Goal: Task Accomplishment & Management: Manage account settings

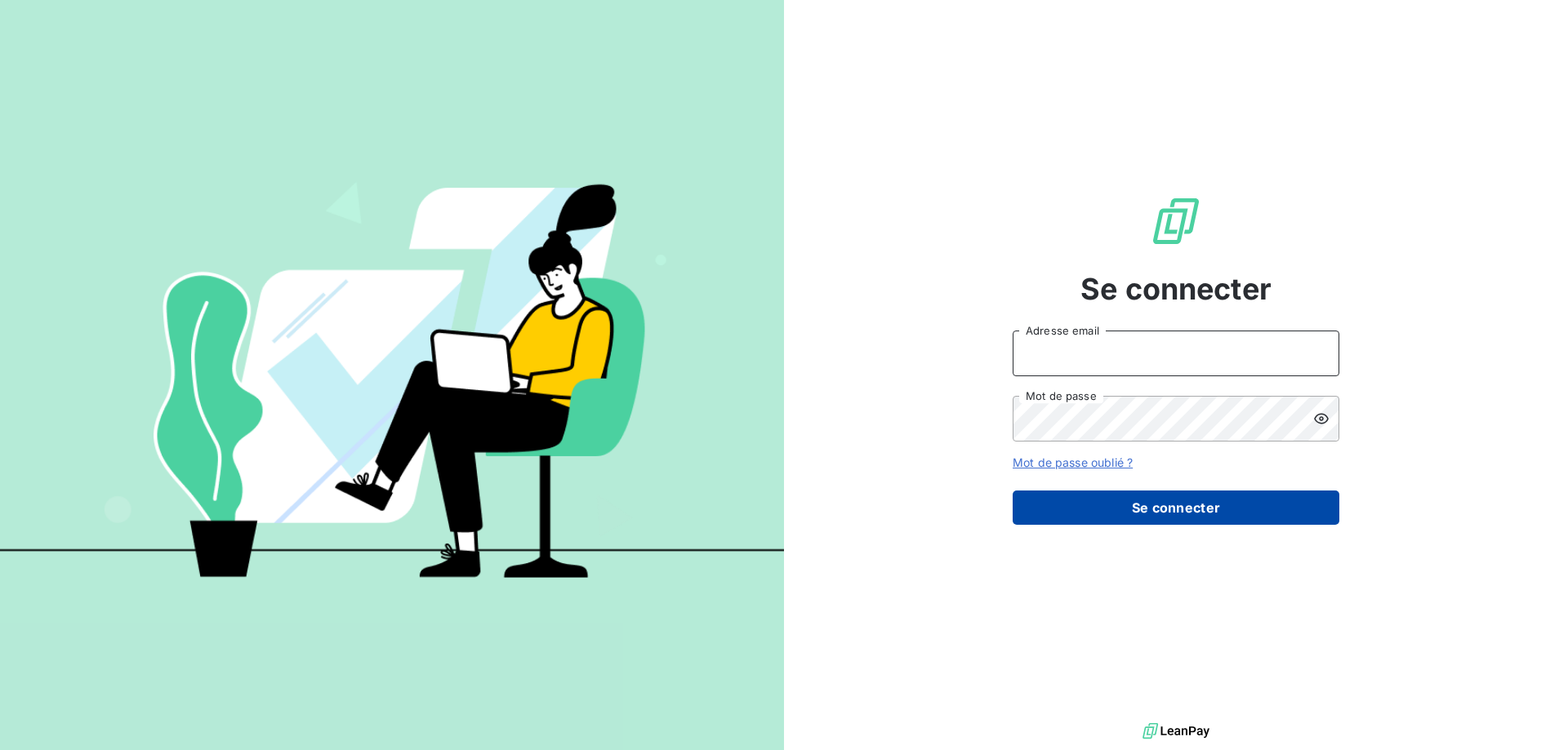
type input "[EMAIL_ADDRESS][DOMAIN_NAME]"
click at [1171, 502] on button "Se connecter" at bounding box center [1175, 507] width 326 height 35
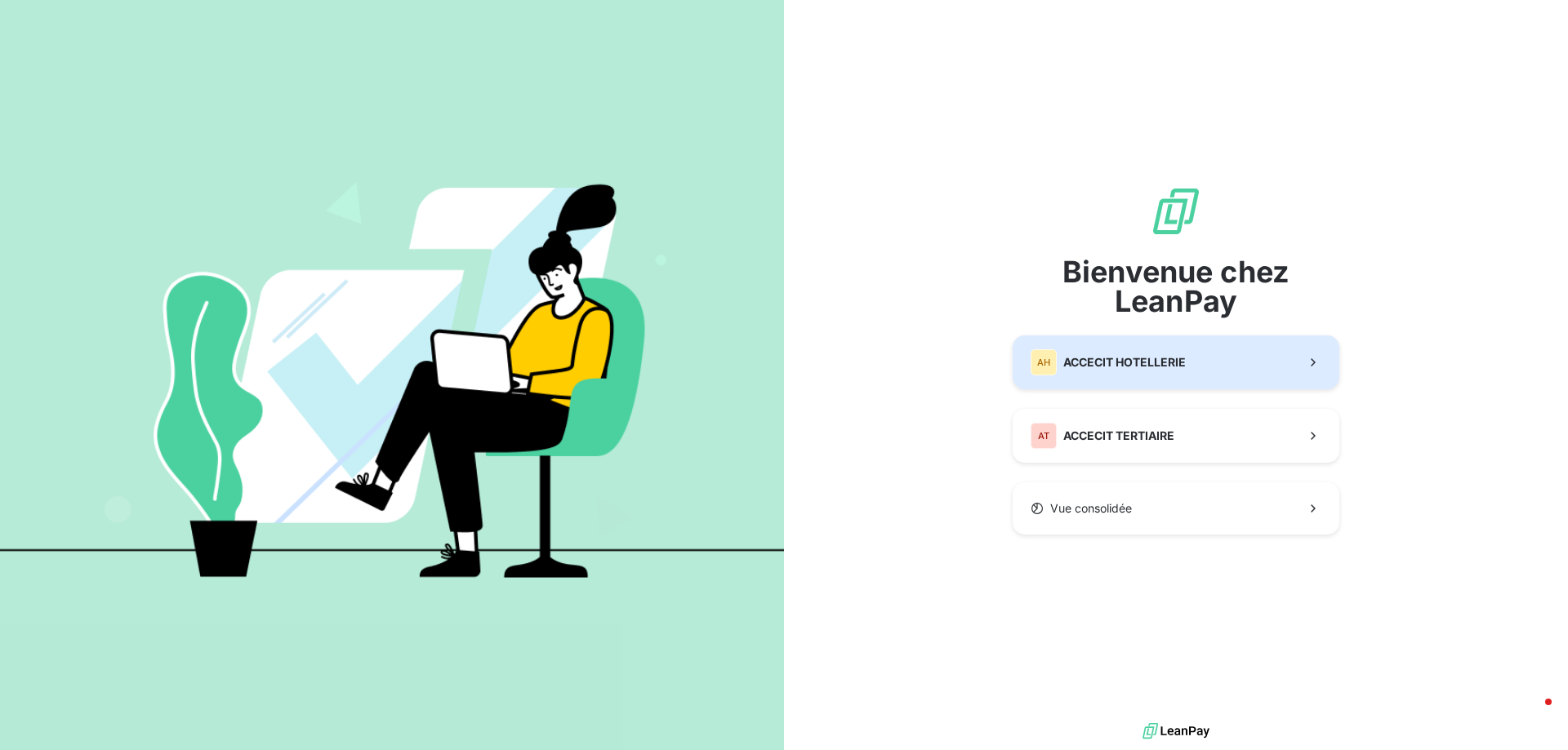
click at [1104, 354] on span "ACCECIT HOTELLERIE" at bounding box center [1124, 363] width 122 height 17
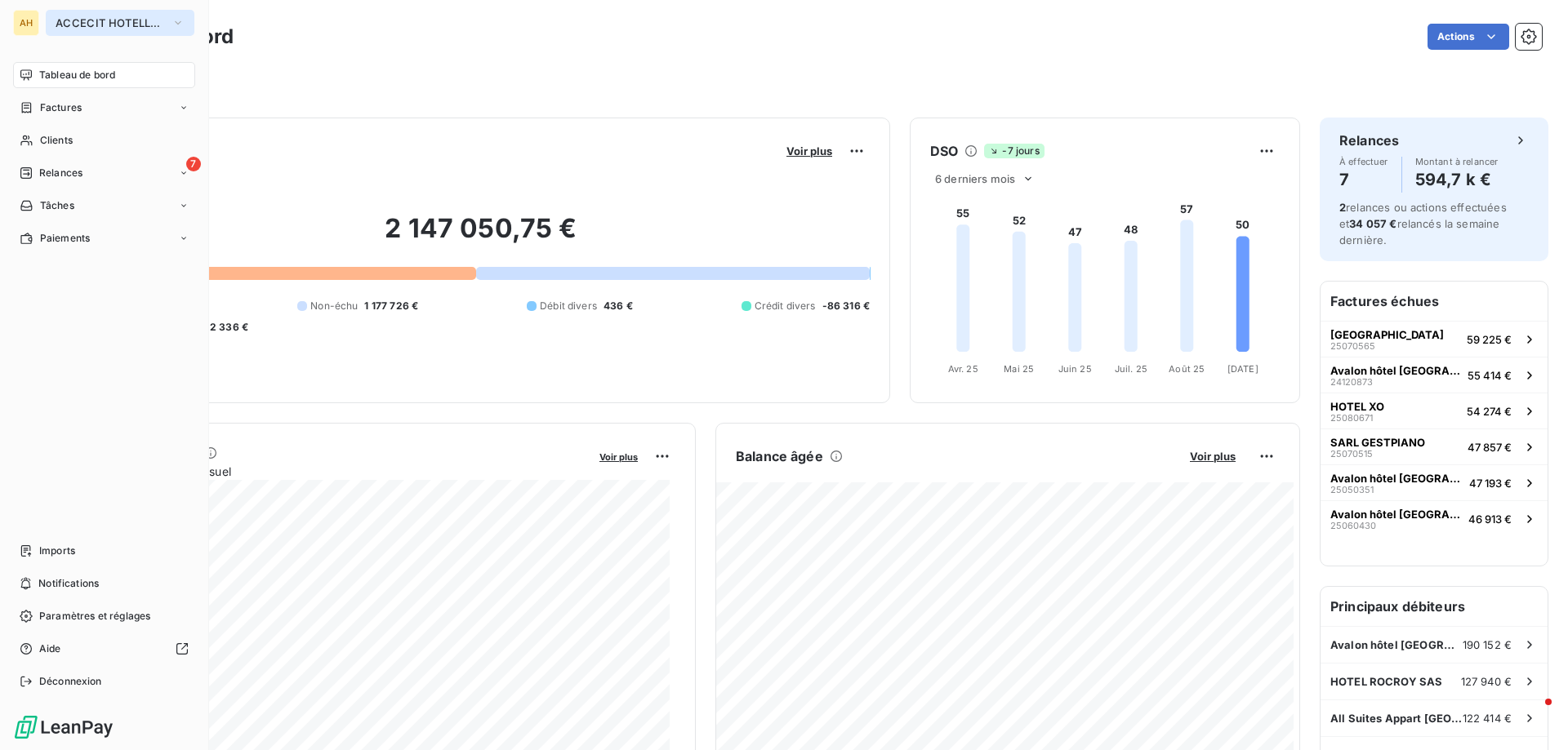
click at [98, 22] on span "ACCECIT HOTELLERIE" at bounding box center [110, 23] width 109 height 13
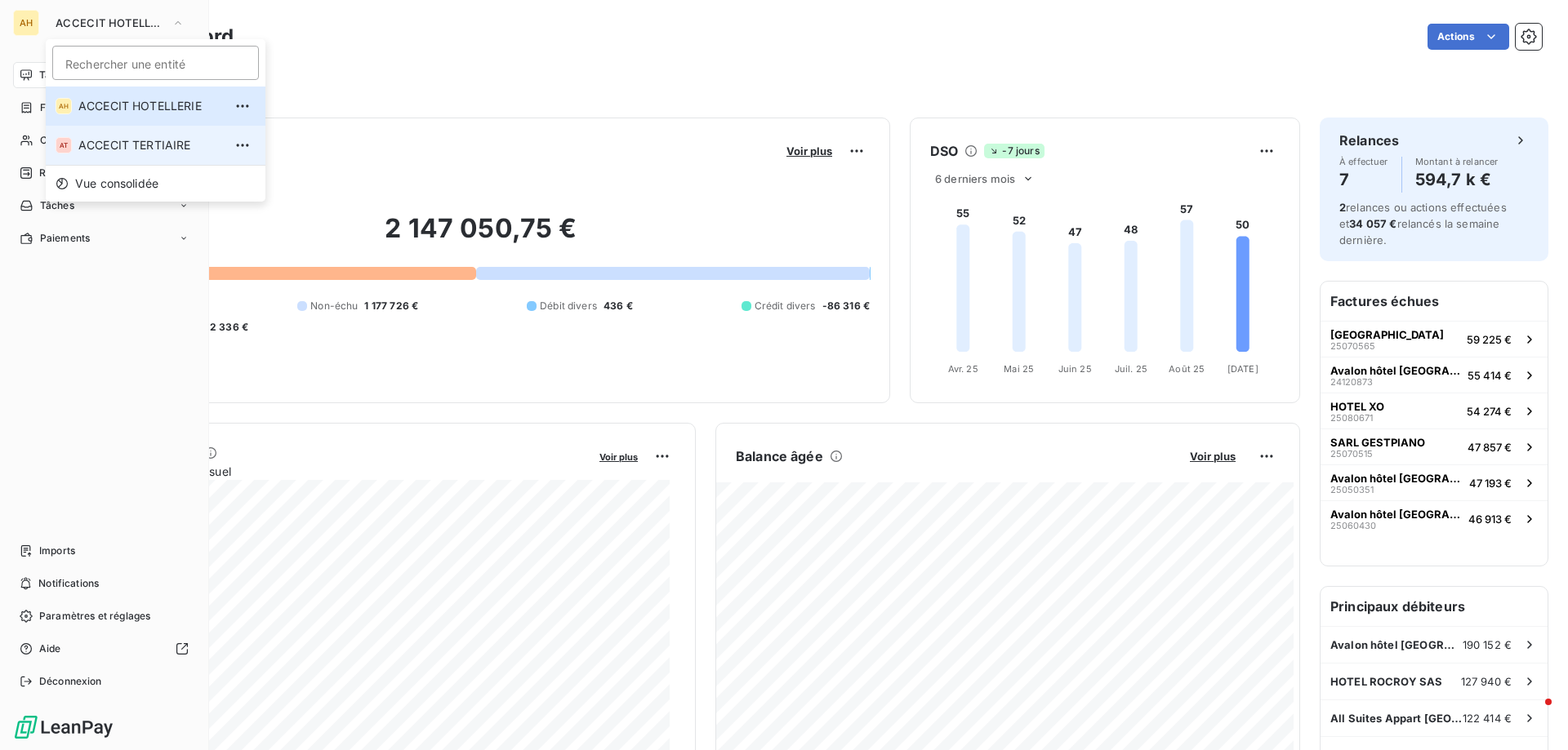
click at [132, 142] on span "ACCECIT TERTIAIRE" at bounding box center [150, 146] width 145 height 17
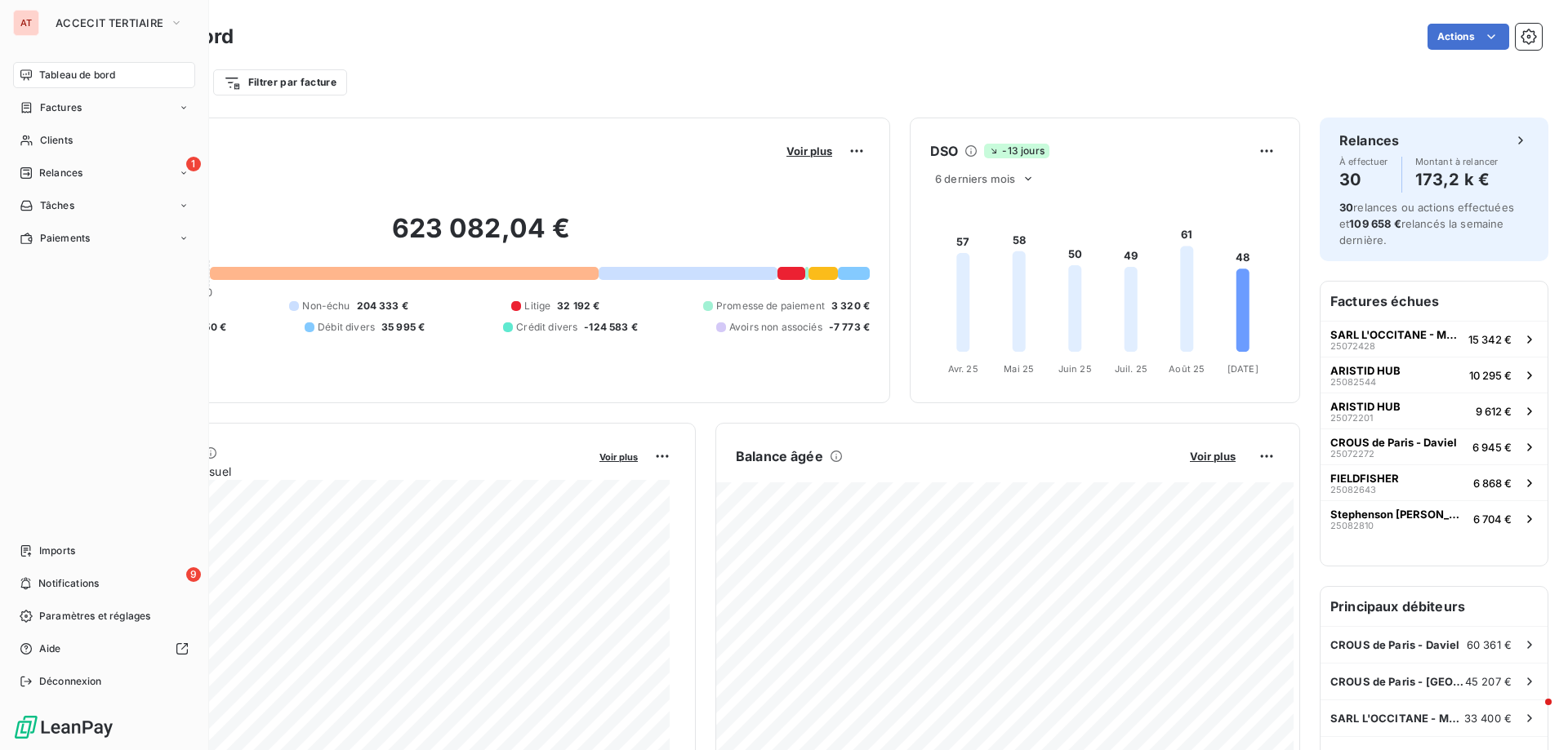
click at [1140, 98] on div "Tableau de bord Actions Filtrer par client Filtrer par facture" at bounding box center [810, 54] width 1516 height 108
click at [86, 20] on span "ACCECIT TERTIAIRE" at bounding box center [110, 23] width 108 height 13
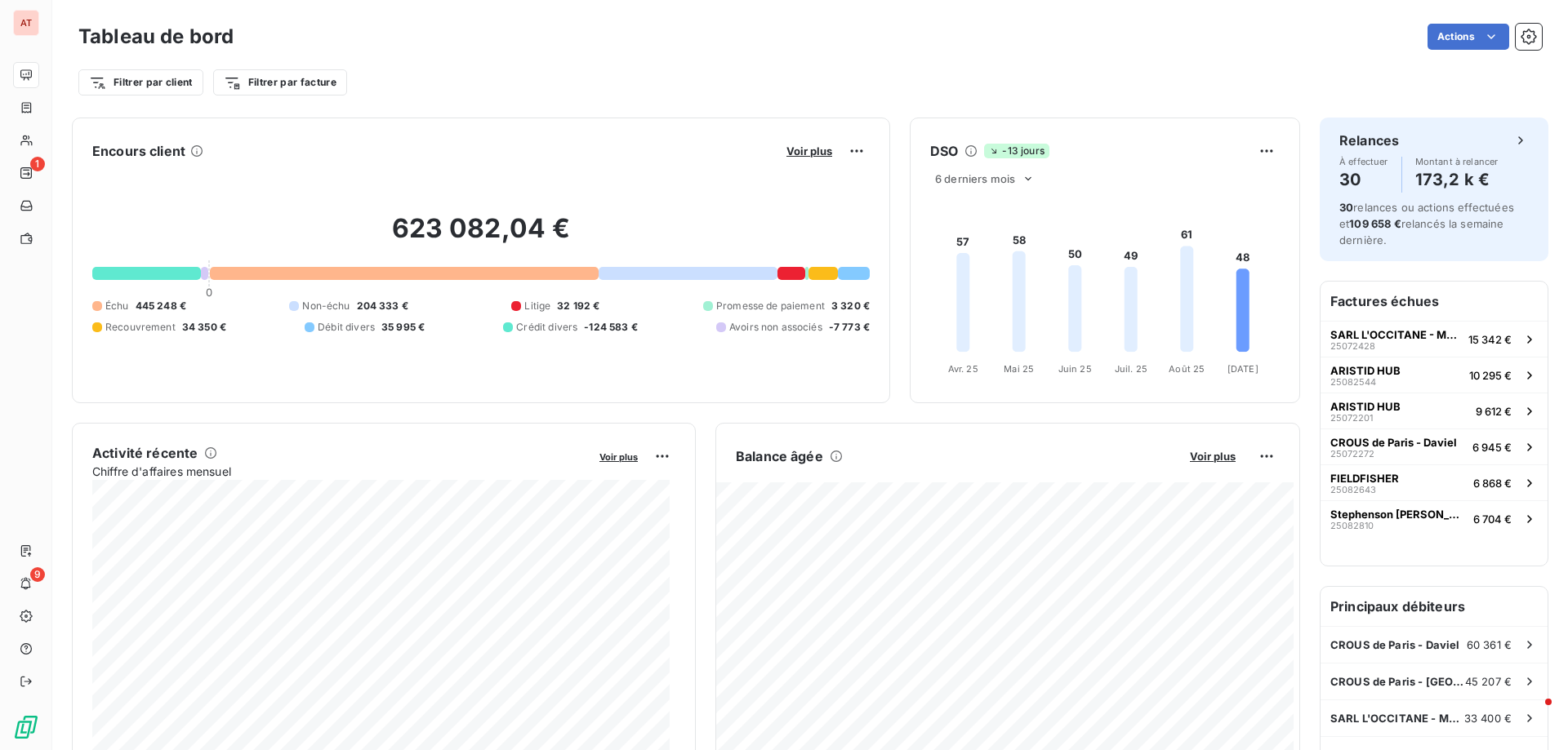
click at [384, 35] on div "Actions" at bounding box center [896, 36] width 1288 height 26
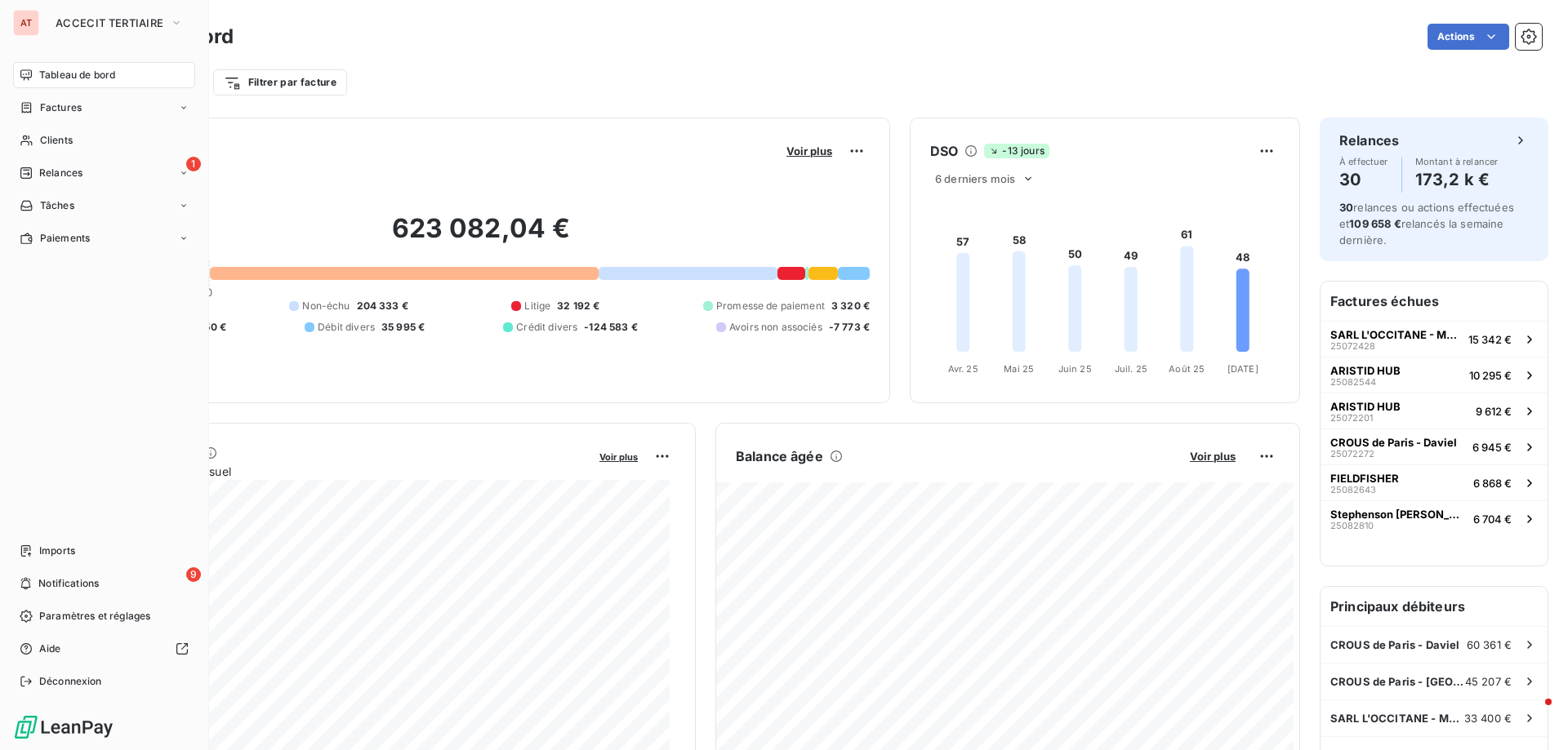
click at [21, 23] on div "AT" at bounding box center [26, 23] width 26 height 26
click at [61, 17] on span "ACCECIT TERTIAIRE" at bounding box center [110, 23] width 108 height 13
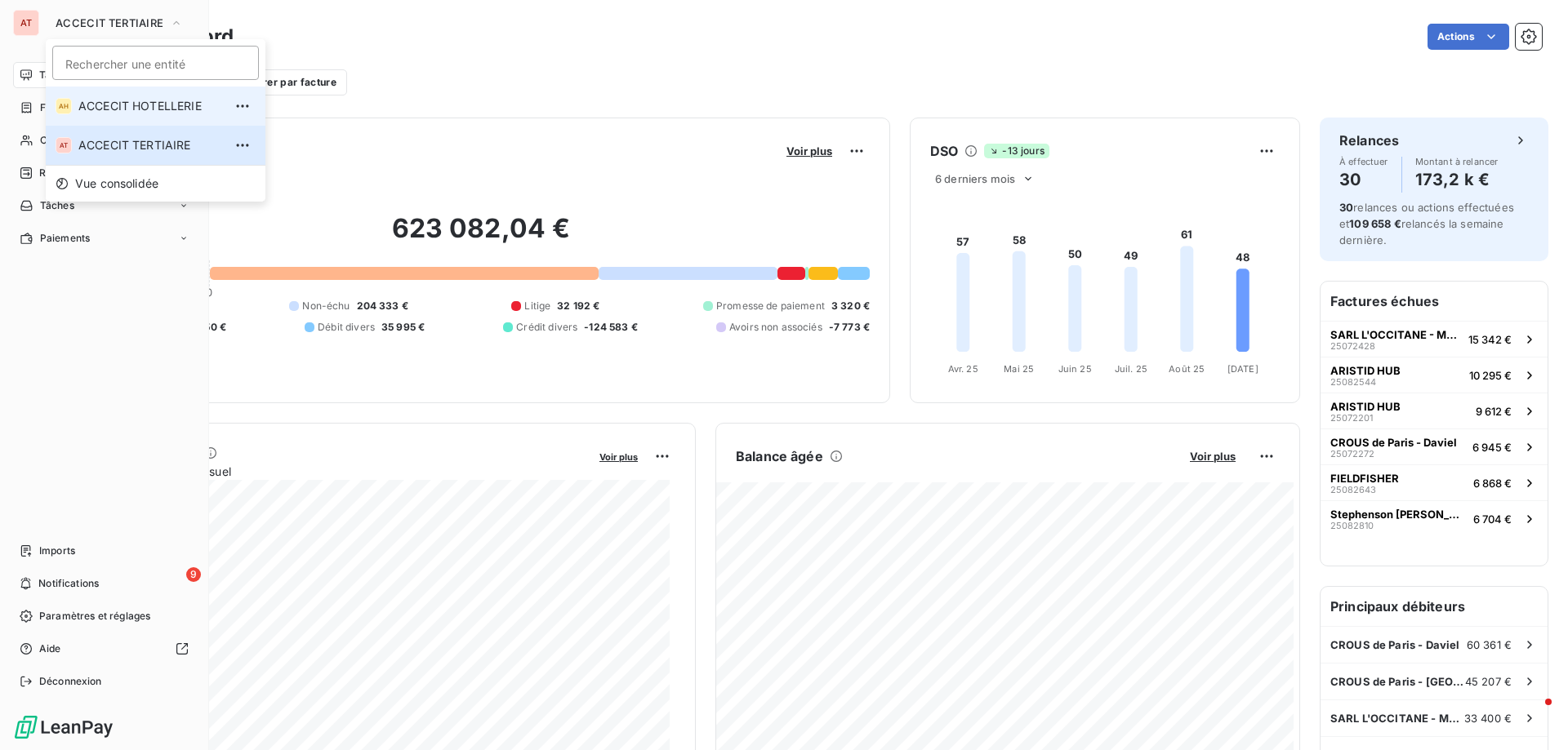
click at [107, 108] on span "ACCECIT HOTELLERIE" at bounding box center [150, 106] width 145 height 17
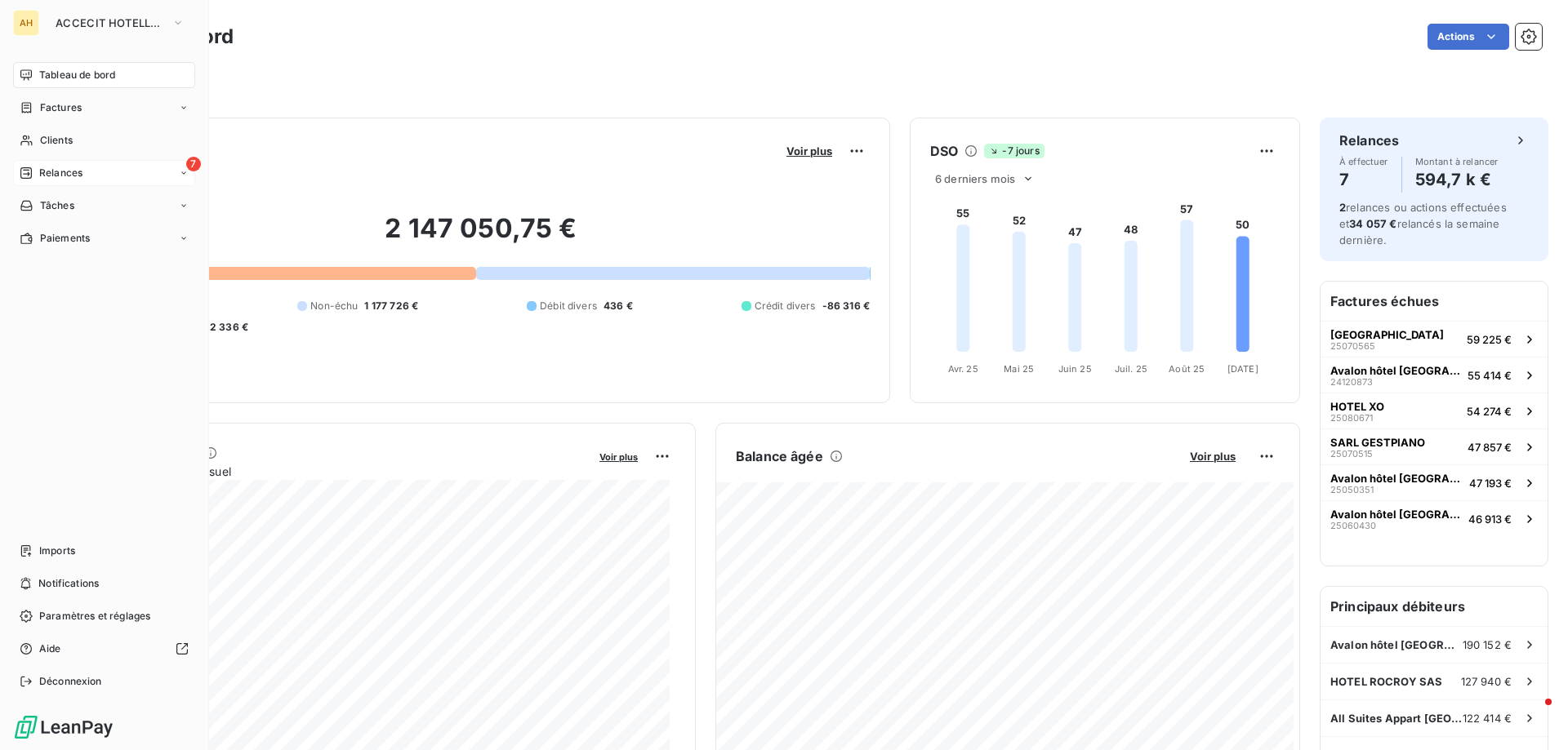
click at [33, 174] on div "Relances" at bounding box center [50, 174] width 62 height 15
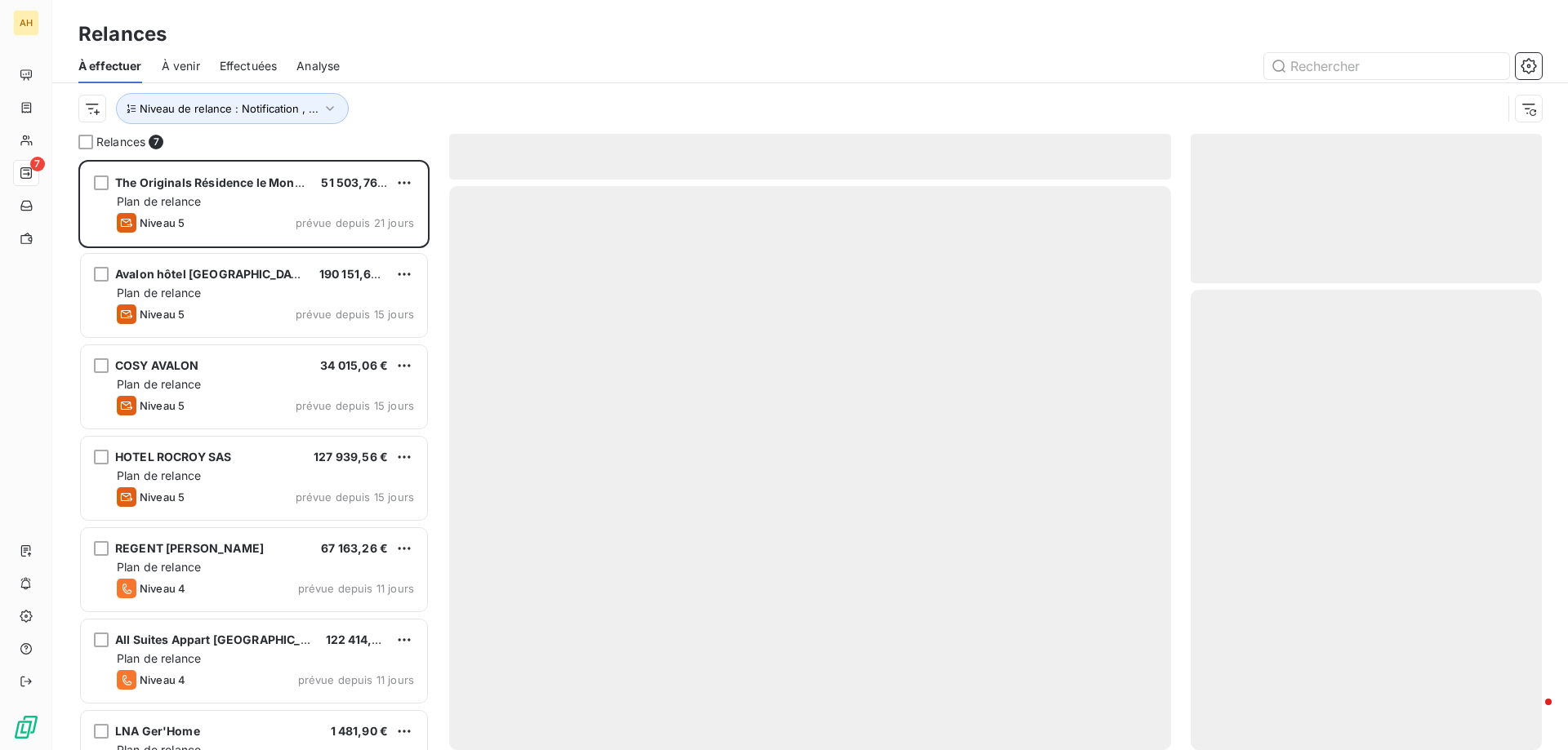
scroll to position [578, 339]
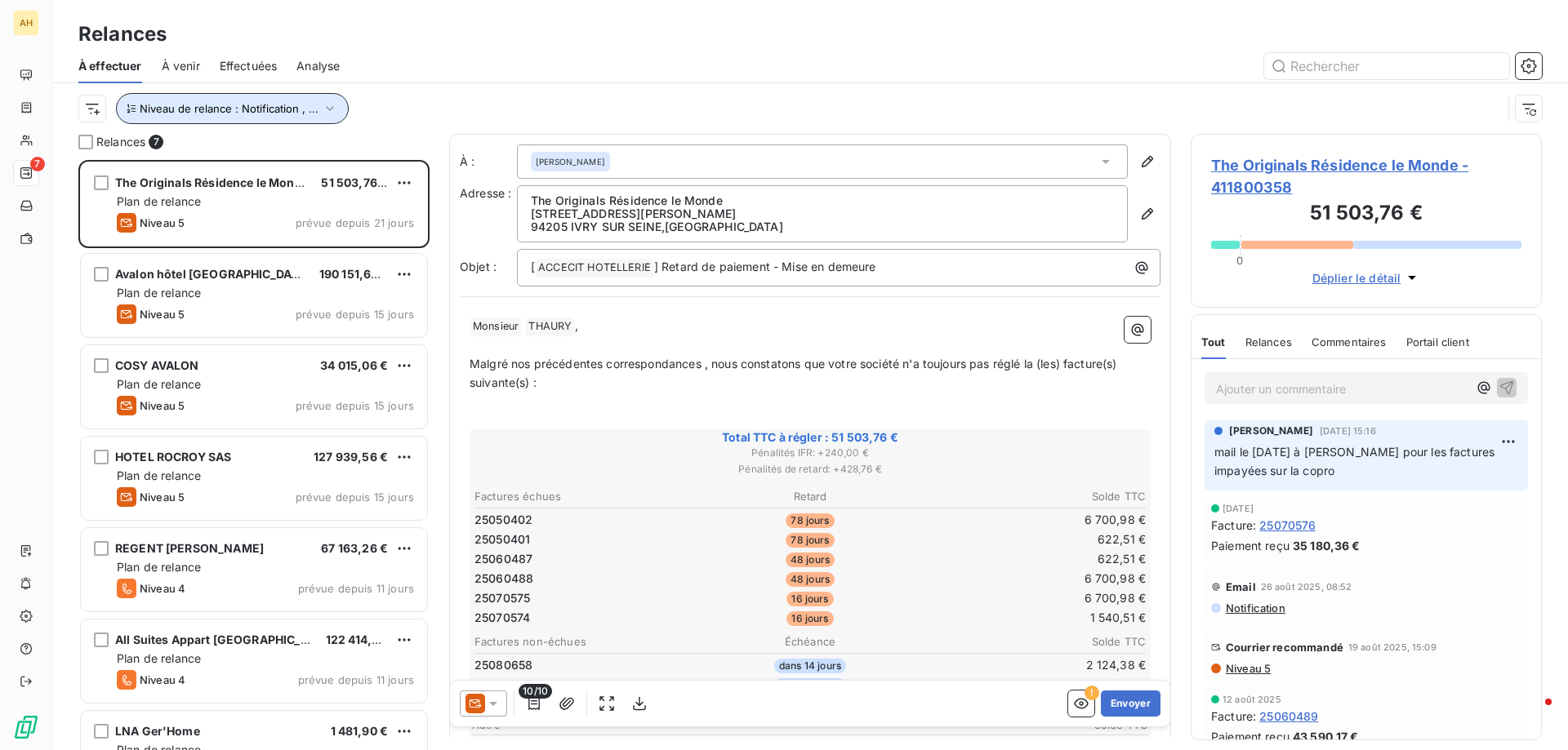
click at [217, 102] on span "Niveau de relance : Notification , ..." at bounding box center [229, 108] width 179 height 13
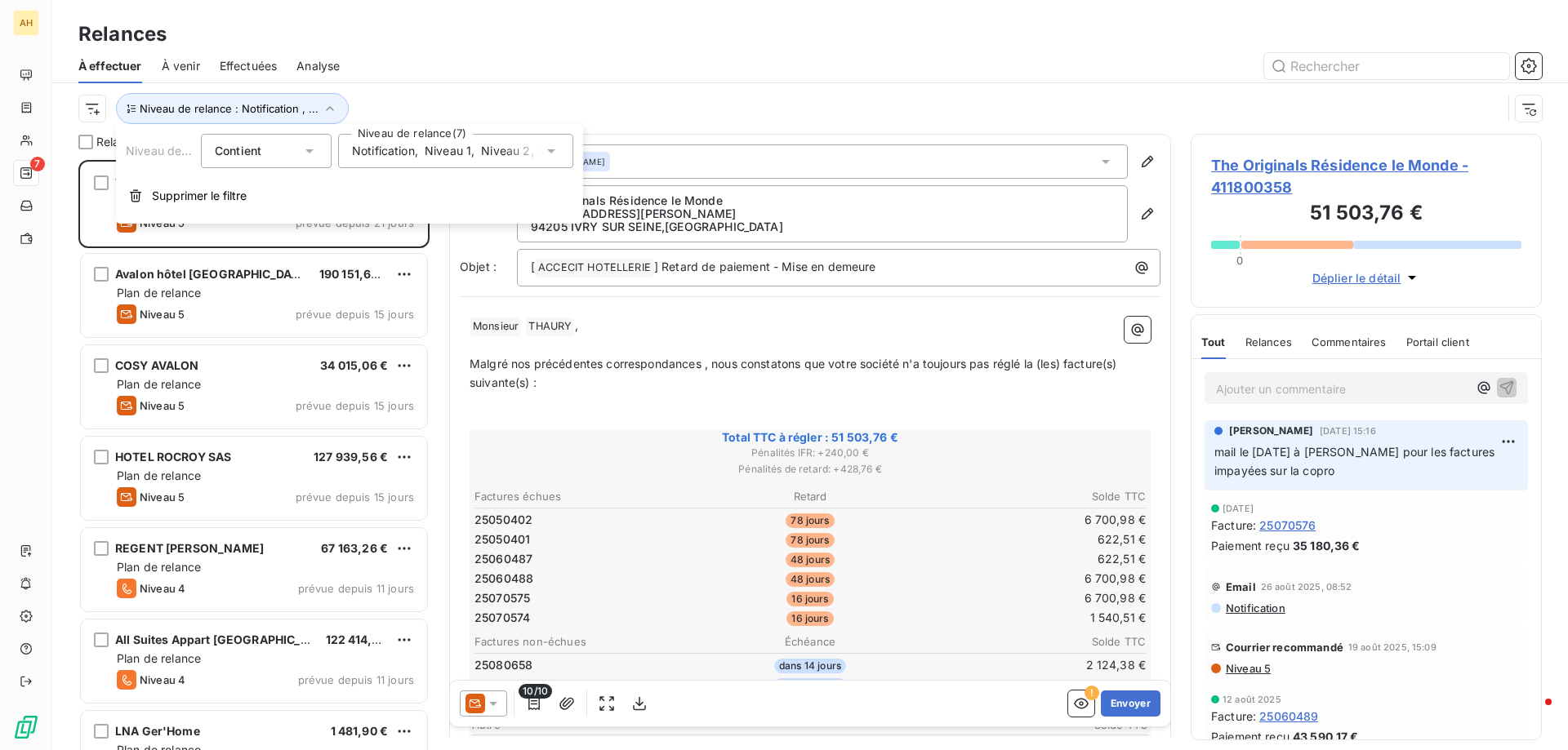
click at [382, 147] on span "Notification" at bounding box center [382, 151] width 62 height 17
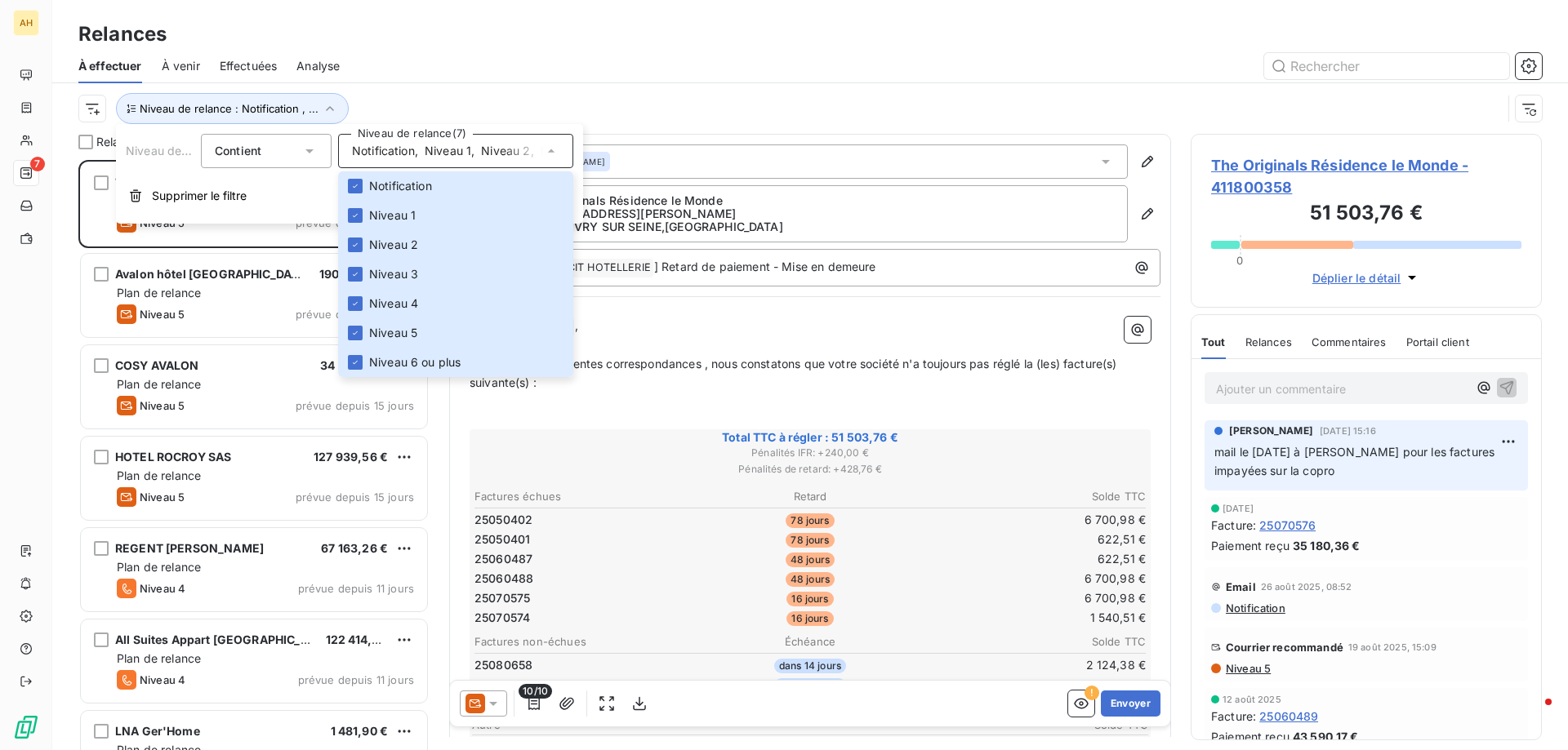
click at [455, 149] on span "Niveau 1" at bounding box center [448, 151] width 47 height 17
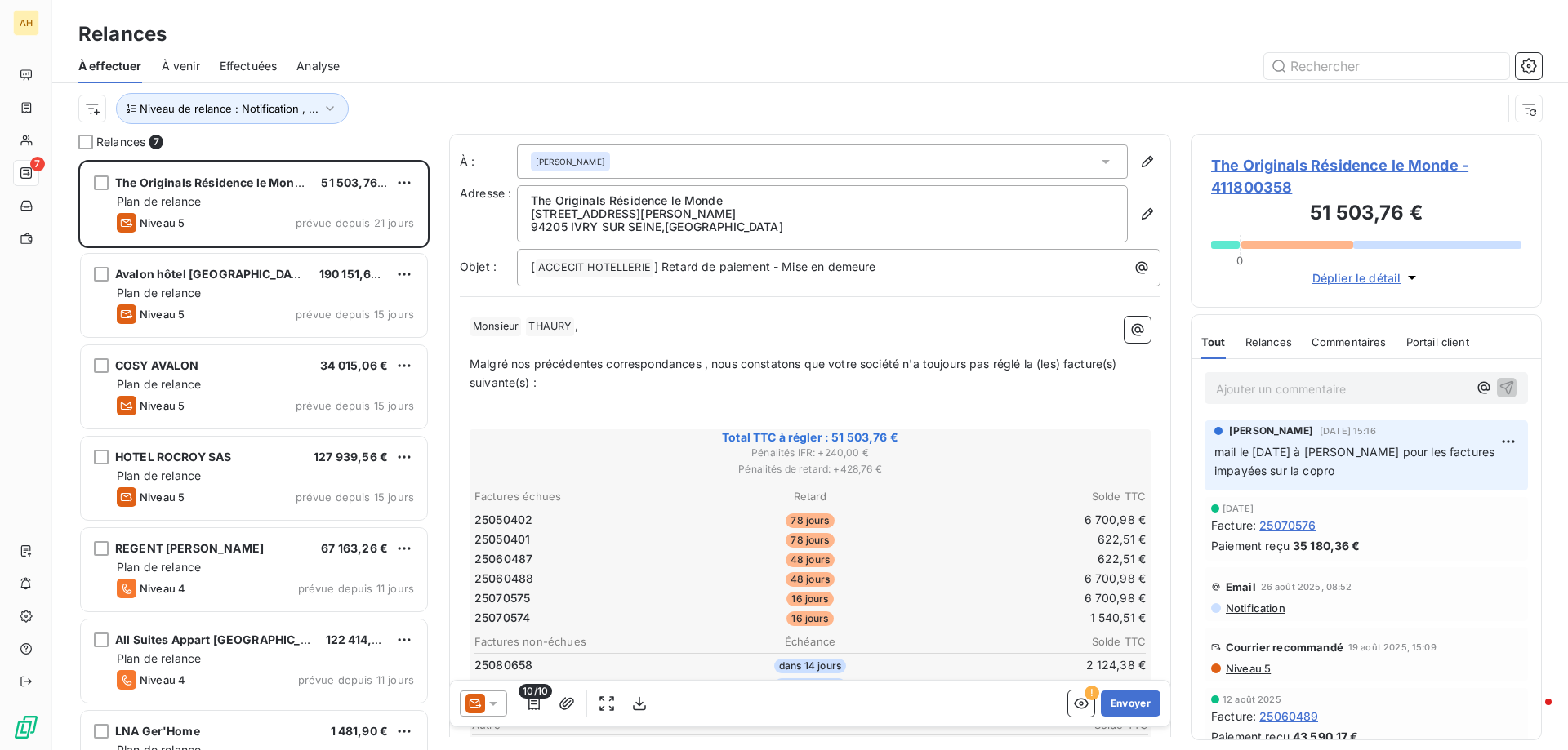
click at [542, 71] on div at bounding box center [950, 66] width 1182 height 26
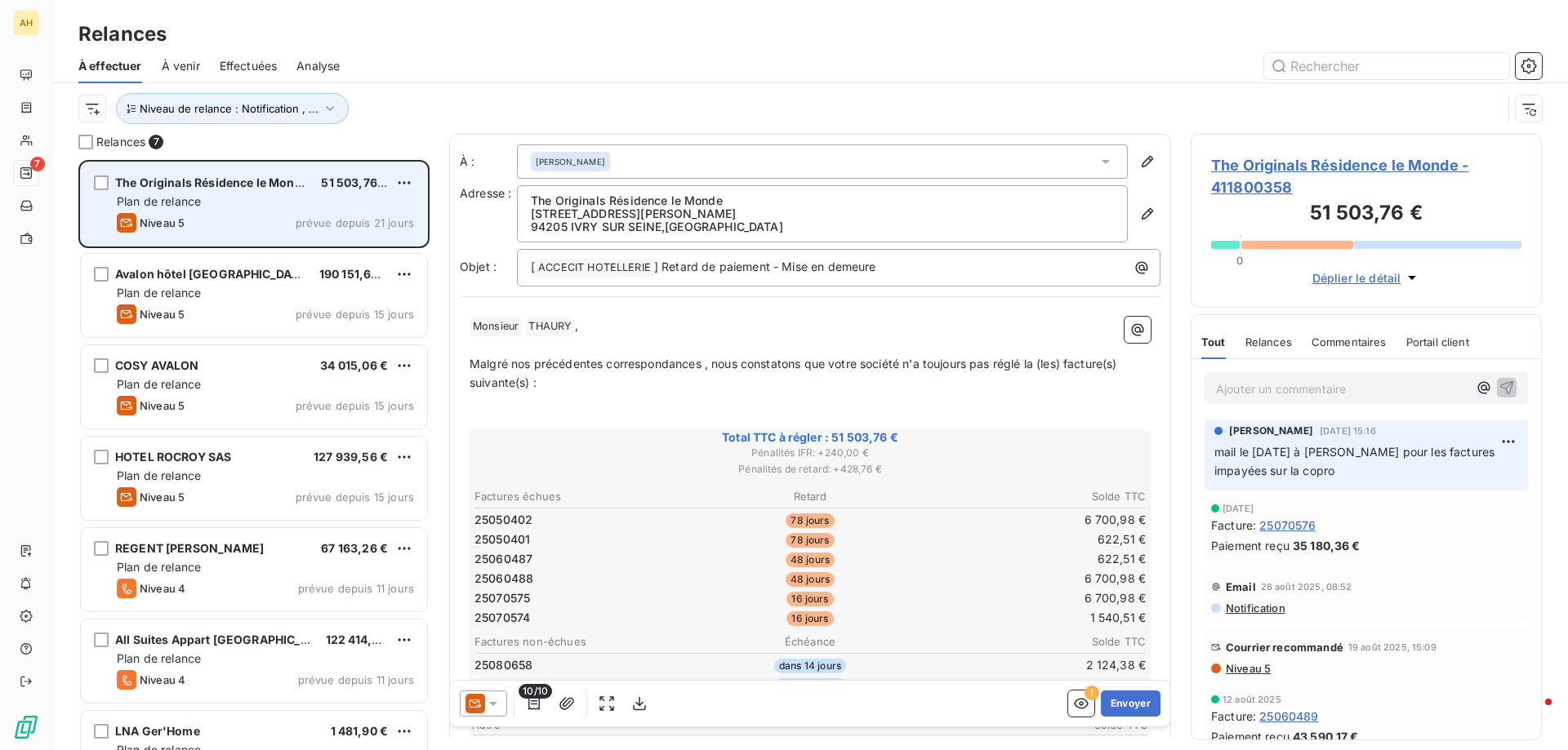
click at [330, 203] on div "Plan de relance" at bounding box center [265, 201] width 298 height 17
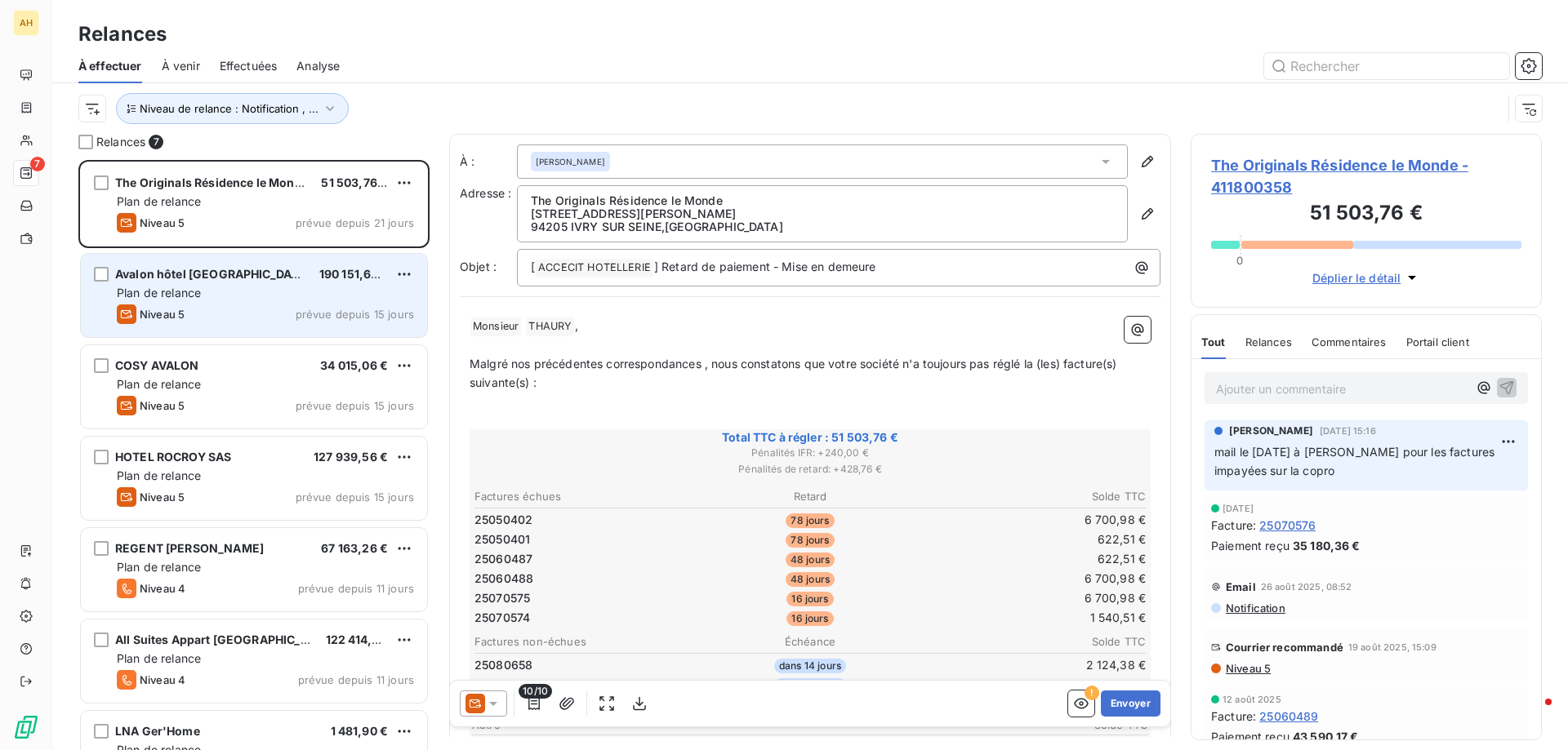
click at [274, 311] on div "Niveau 5 prévue depuis 15 jours" at bounding box center [265, 313] width 298 height 20
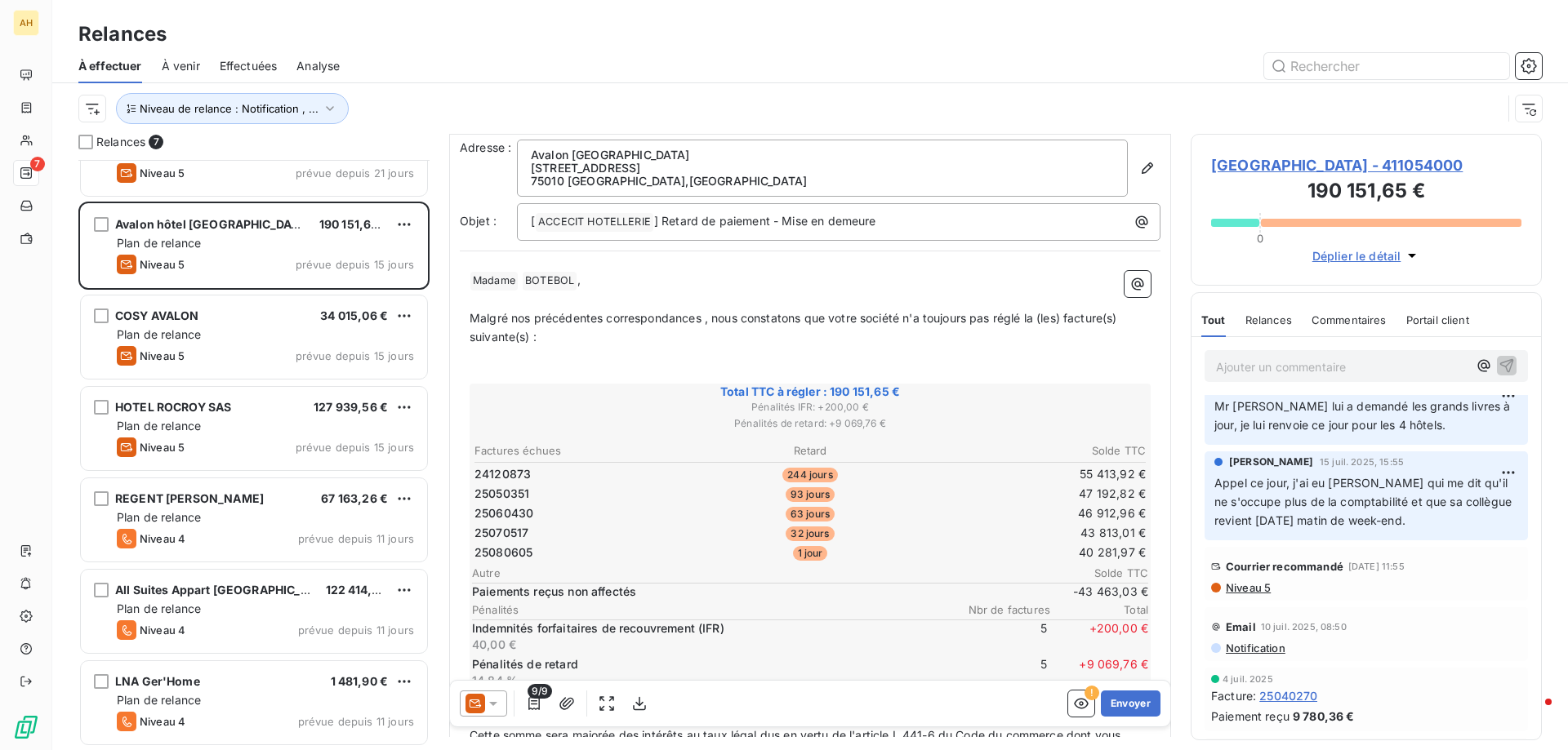
scroll to position [82, 0]
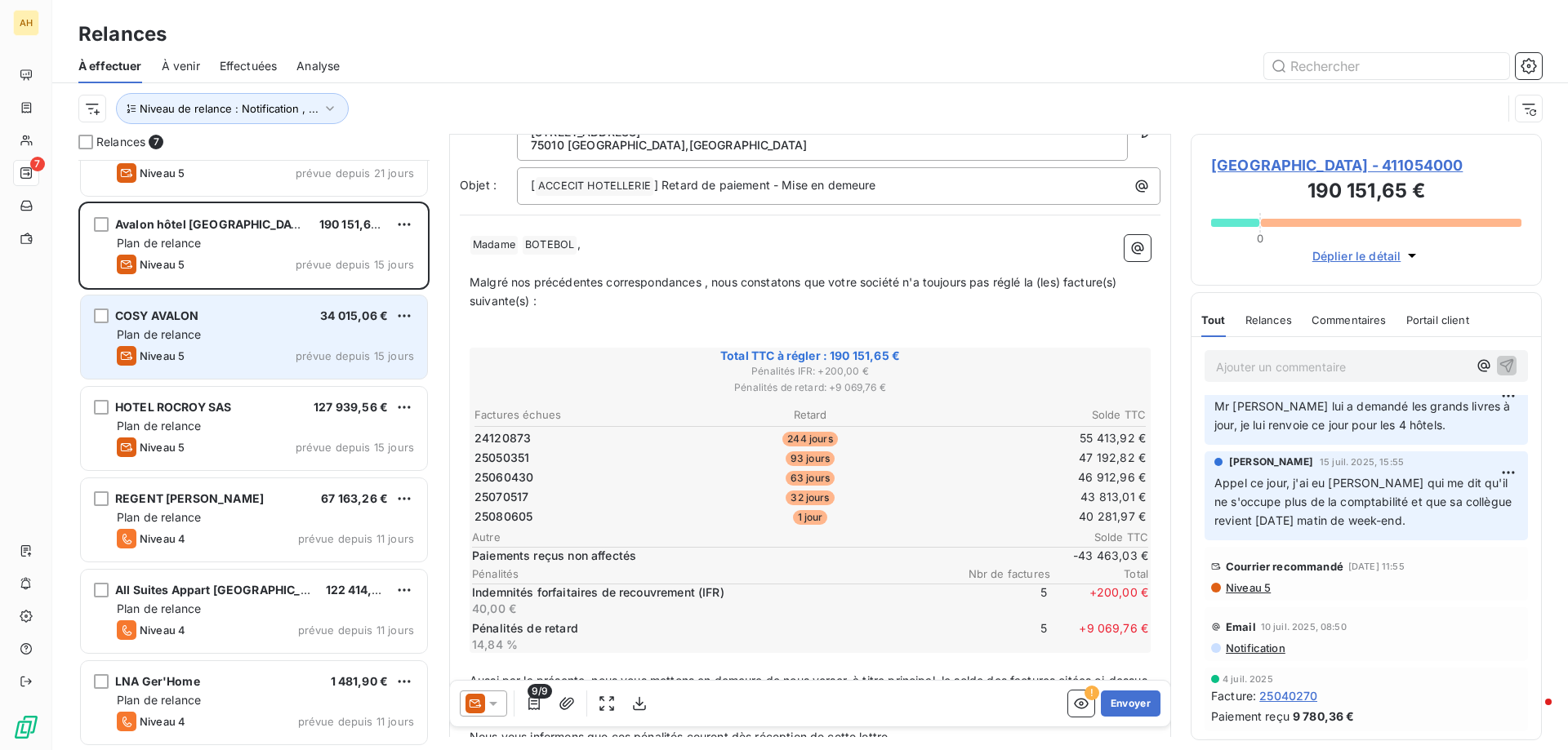
click at [247, 328] on div "Plan de relance" at bounding box center [265, 335] width 298 height 17
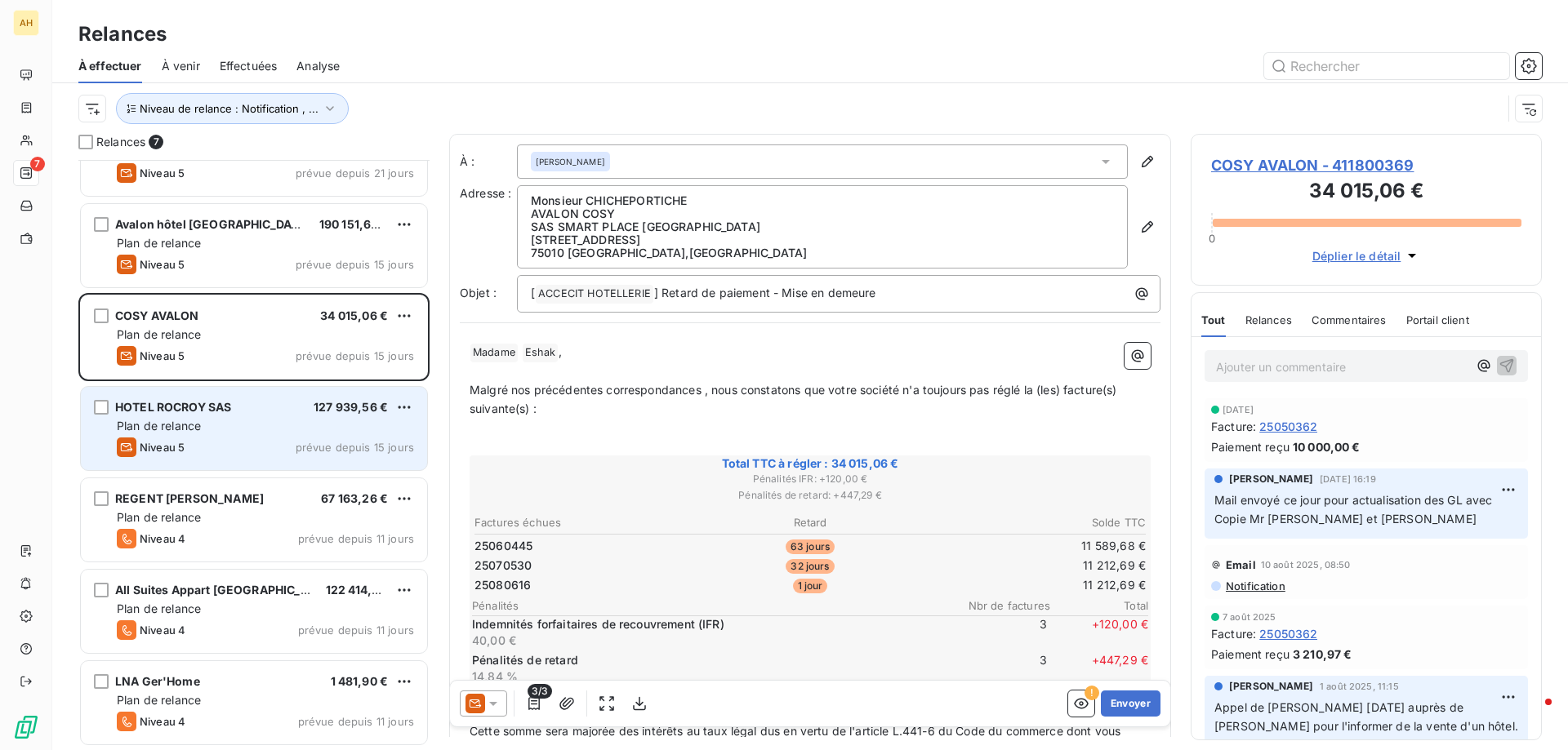
click at [269, 436] on div "HOTEL ROCROY SAS 127 939,56 € Plan de relance Niveau 5 prévue depuis 15 jours" at bounding box center [254, 428] width 346 height 83
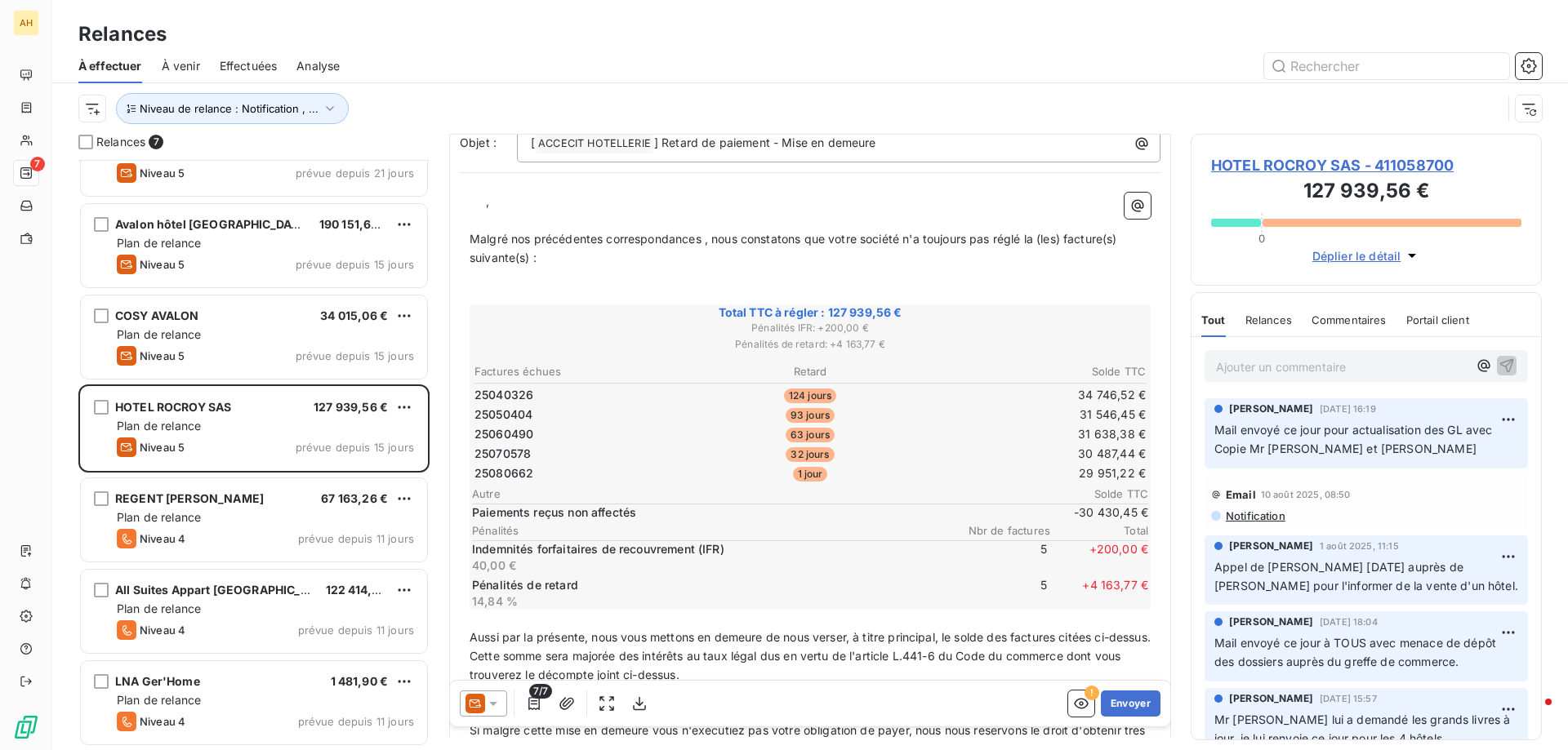
scroll to position [164, 0]
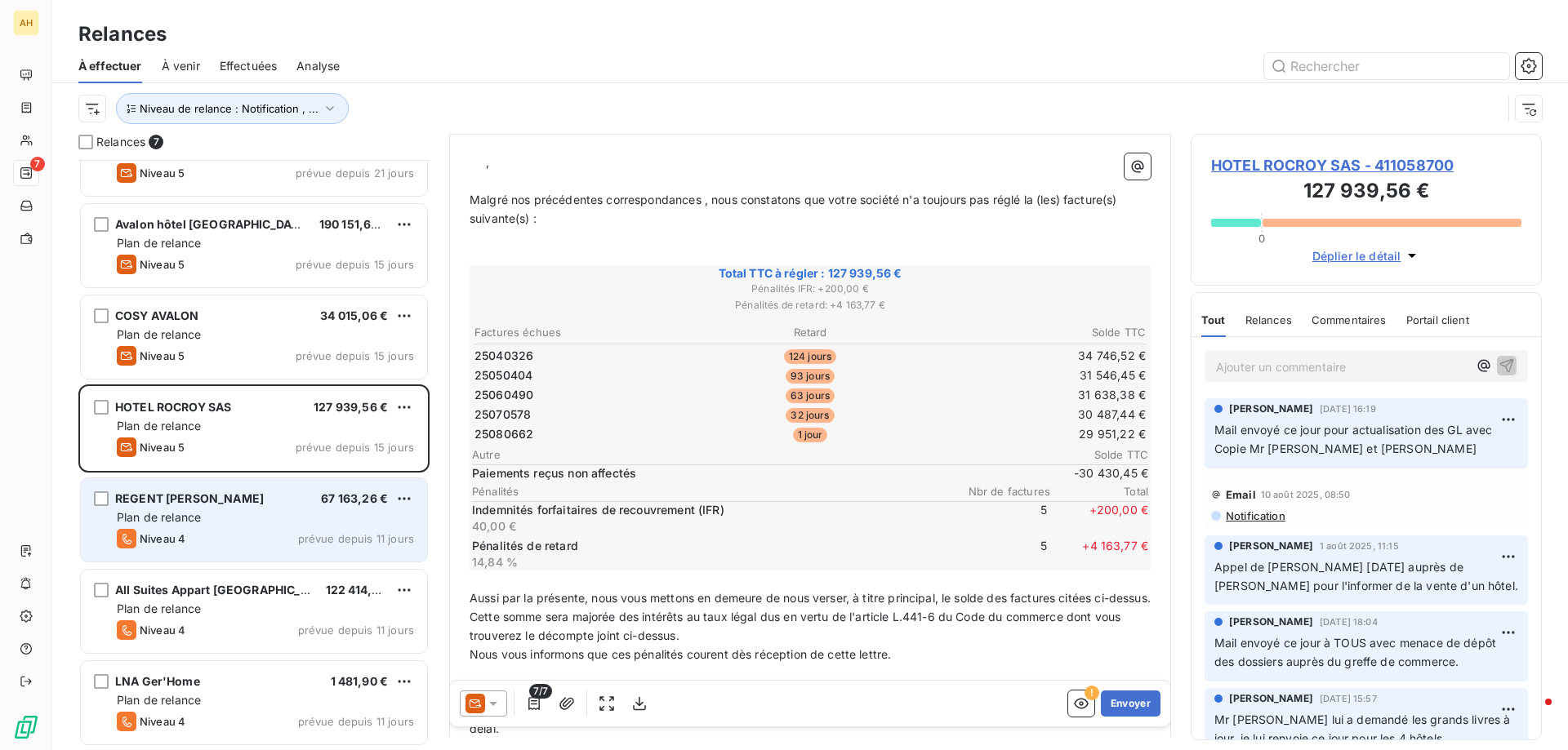
click at [203, 501] on span "REGENT [PERSON_NAME]" at bounding box center [188, 498] width 148 height 14
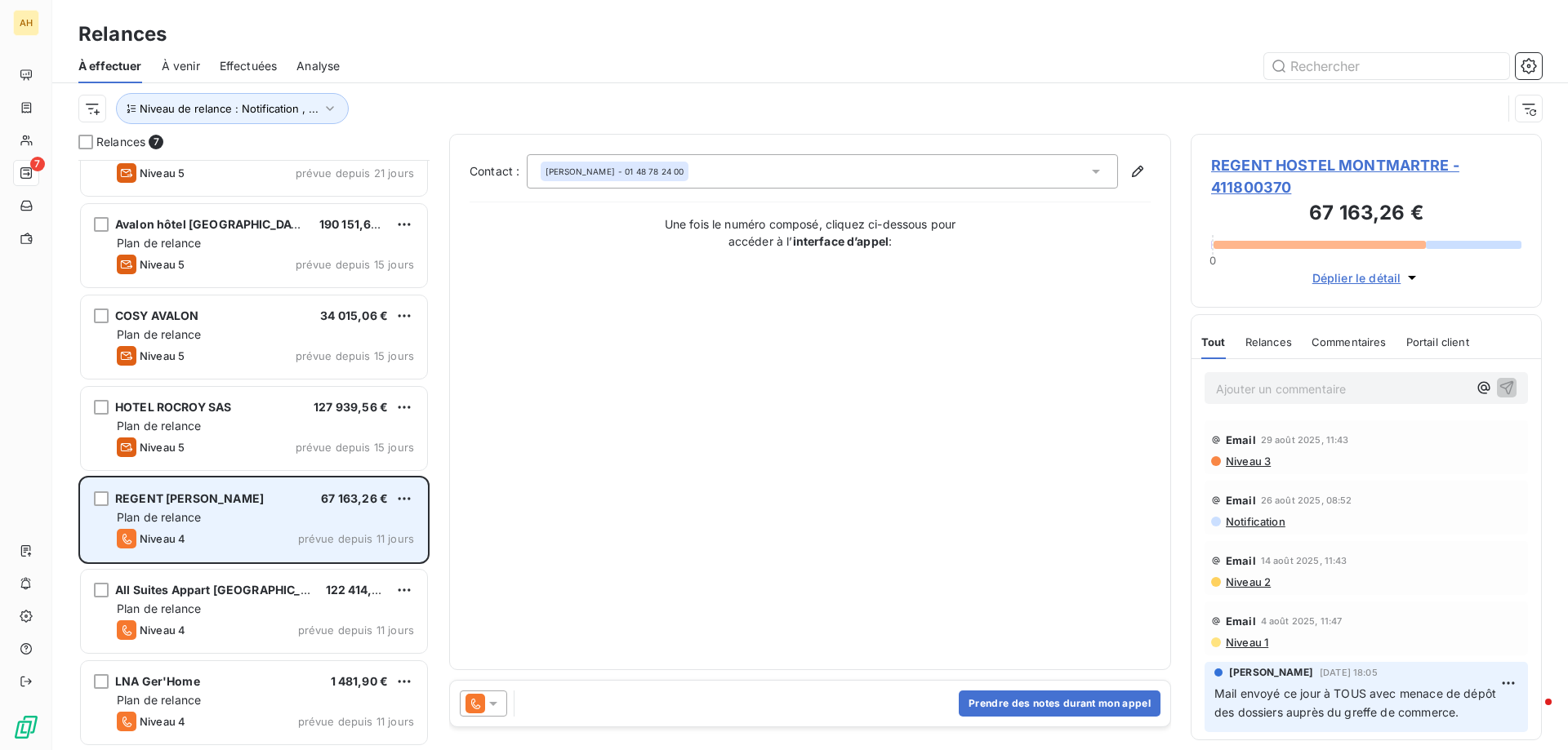
click at [273, 516] on div "Plan de relance" at bounding box center [265, 518] width 298 height 17
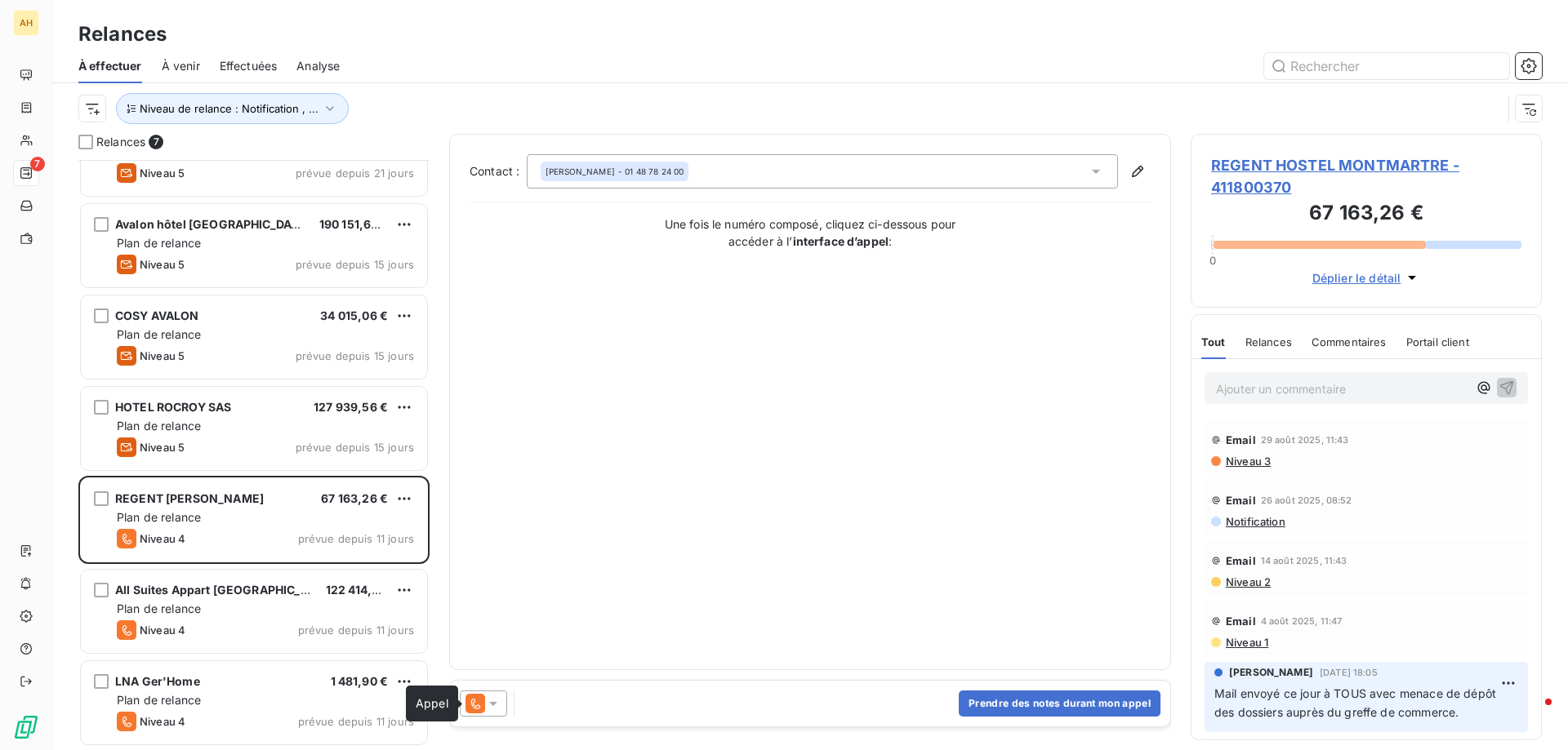
click at [475, 703] on icon at bounding box center [475, 703] width 20 height 20
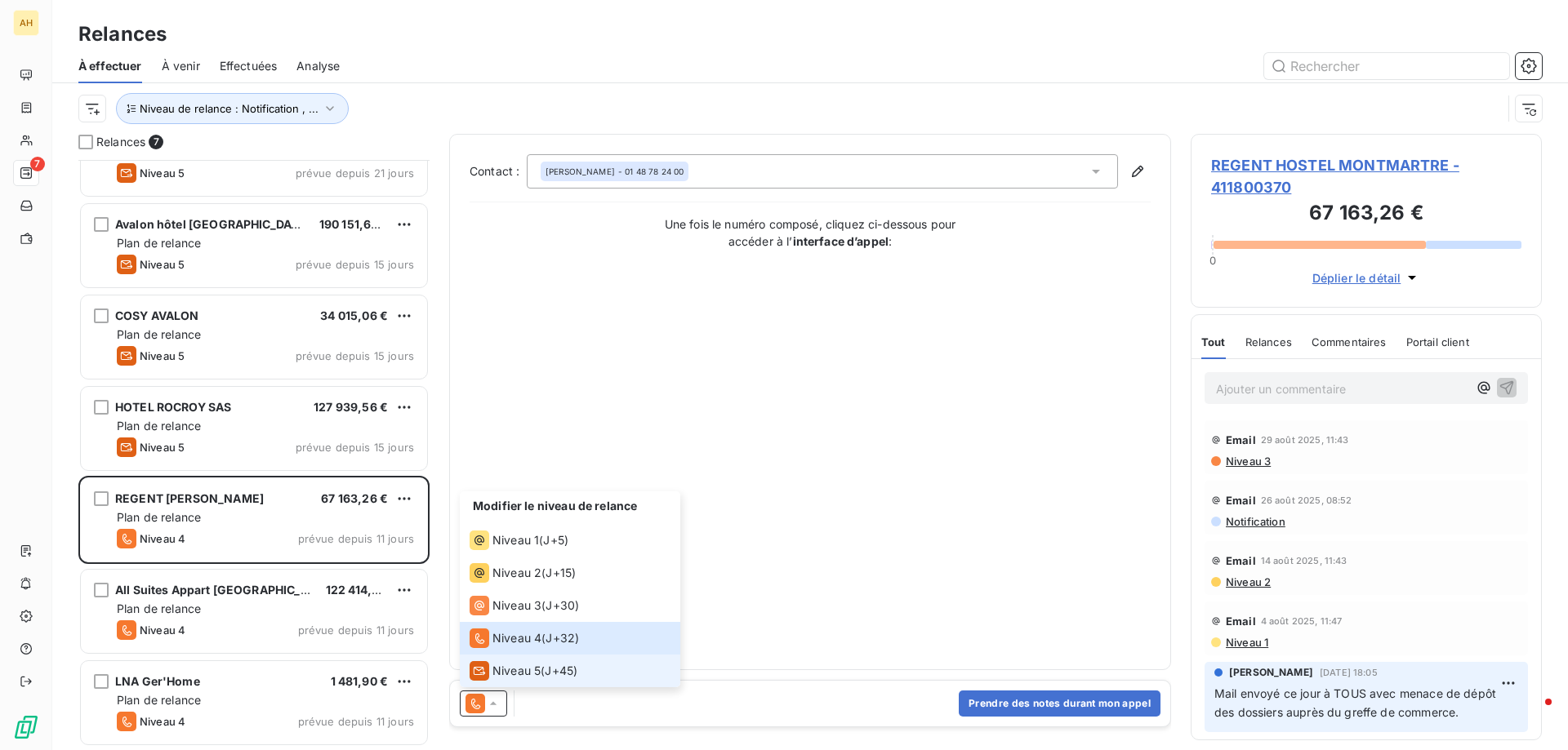
click at [506, 671] on span "Niveau 5" at bounding box center [517, 672] width 49 height 17
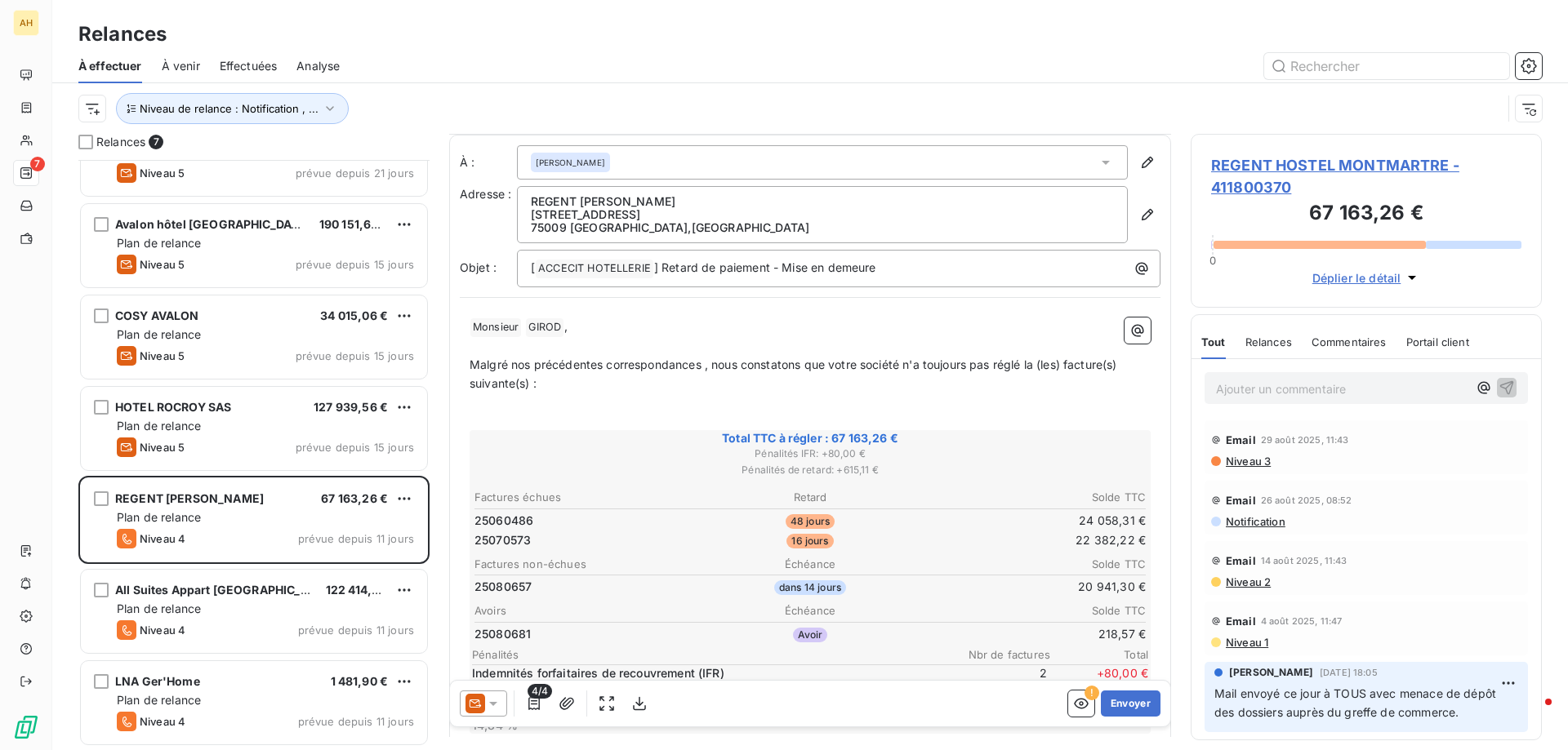
scroll to position [82, 0]
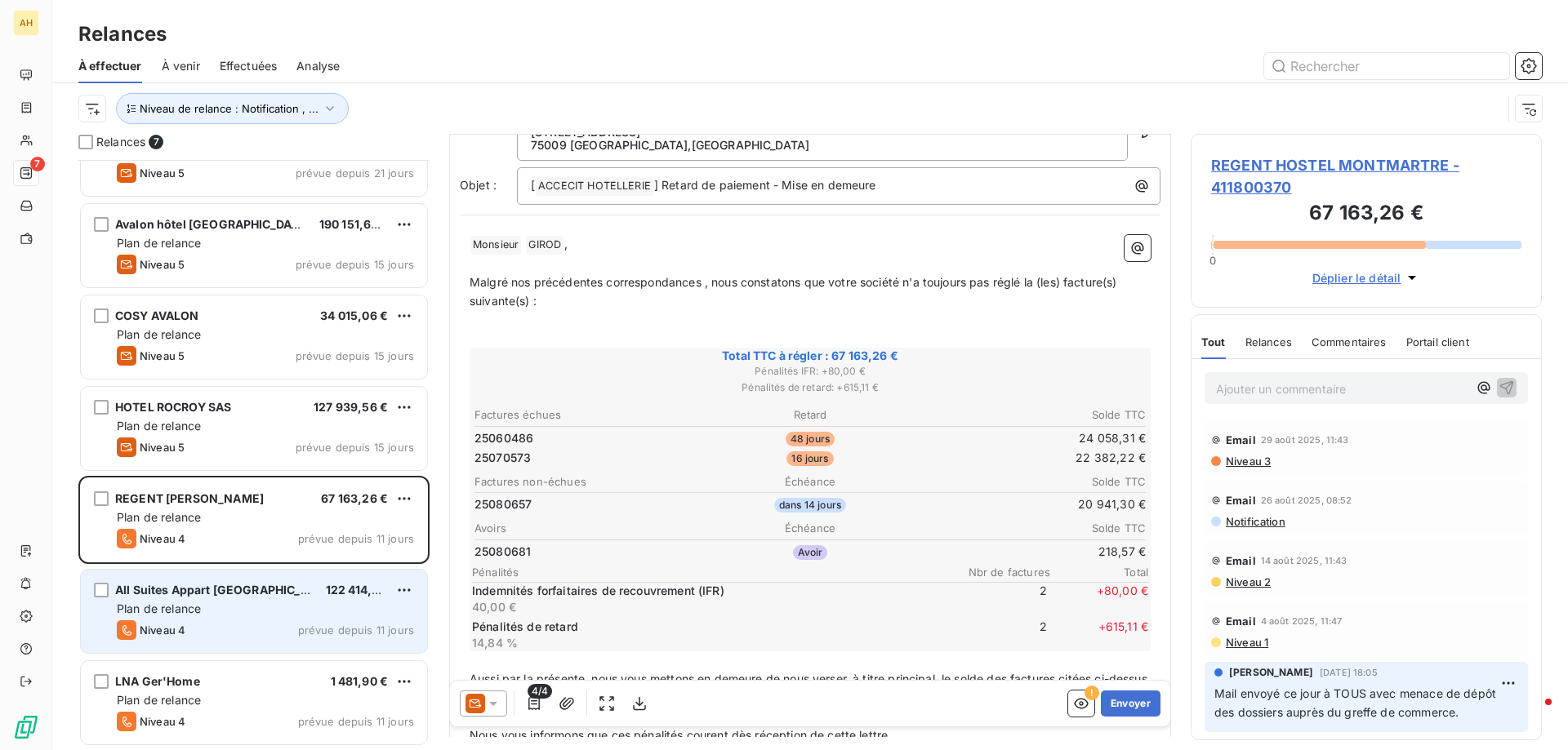
click at [245, 619] on div "All Suites Appart [GEOGRAPHIC_DATA] - 122 414,46 € Plan de relance Niveau 4 pré…" at bounding box center [254, 611] width 346 height 83
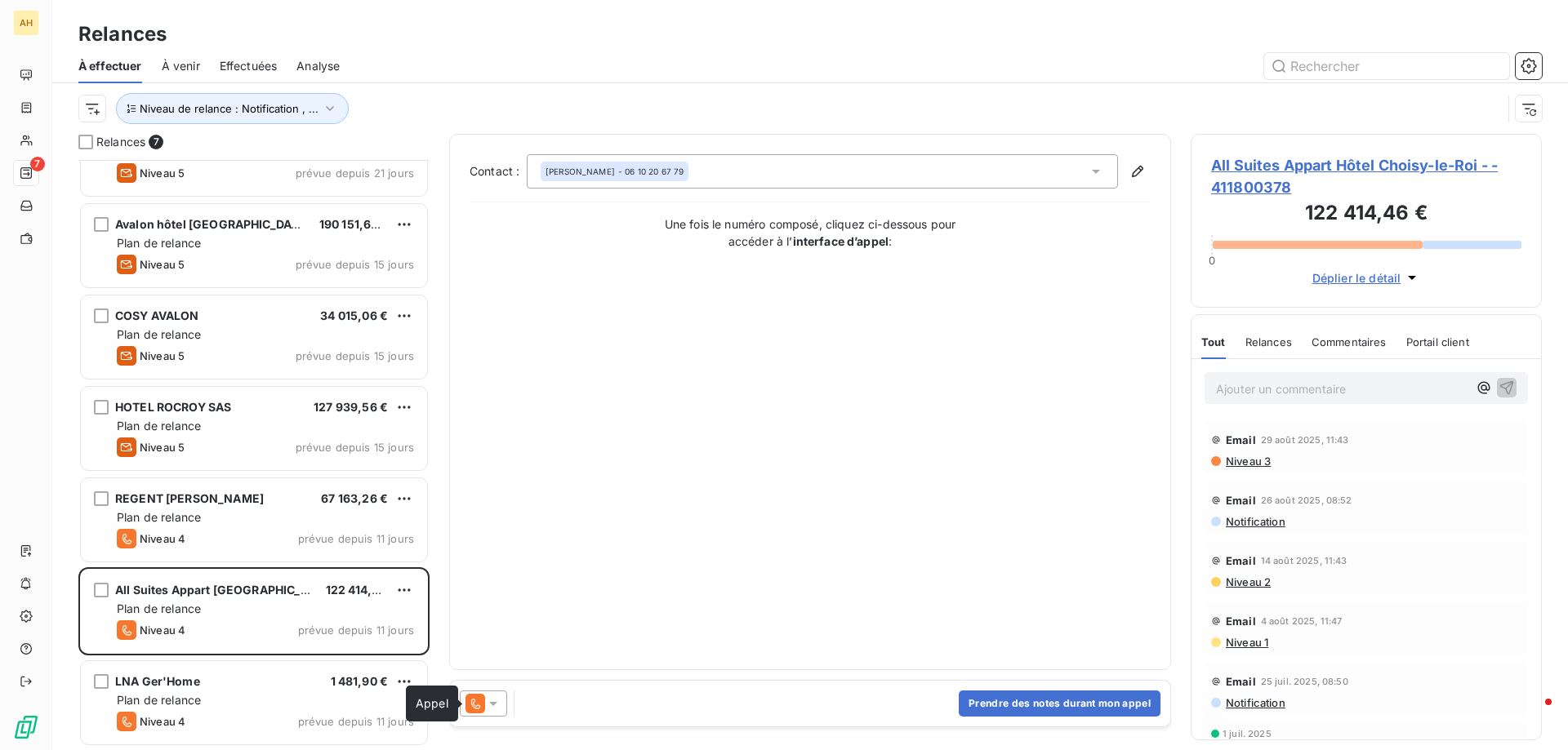
click at [468, 707] on icon at bounding box center [475, 703] width 20 height 20
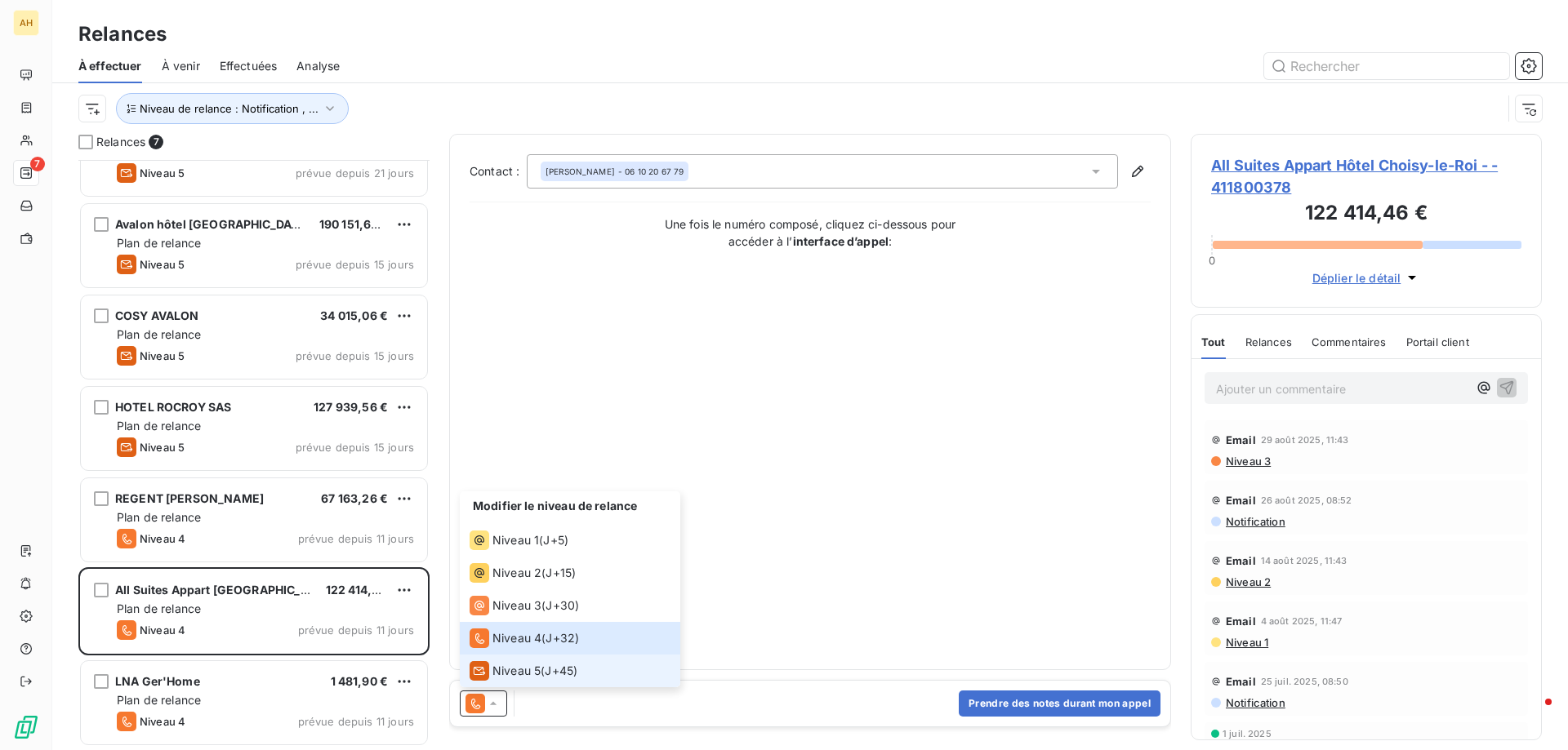
click at [520, 671] on span "Niveau 5" at bounding box center [517, 672] width 49 height 17
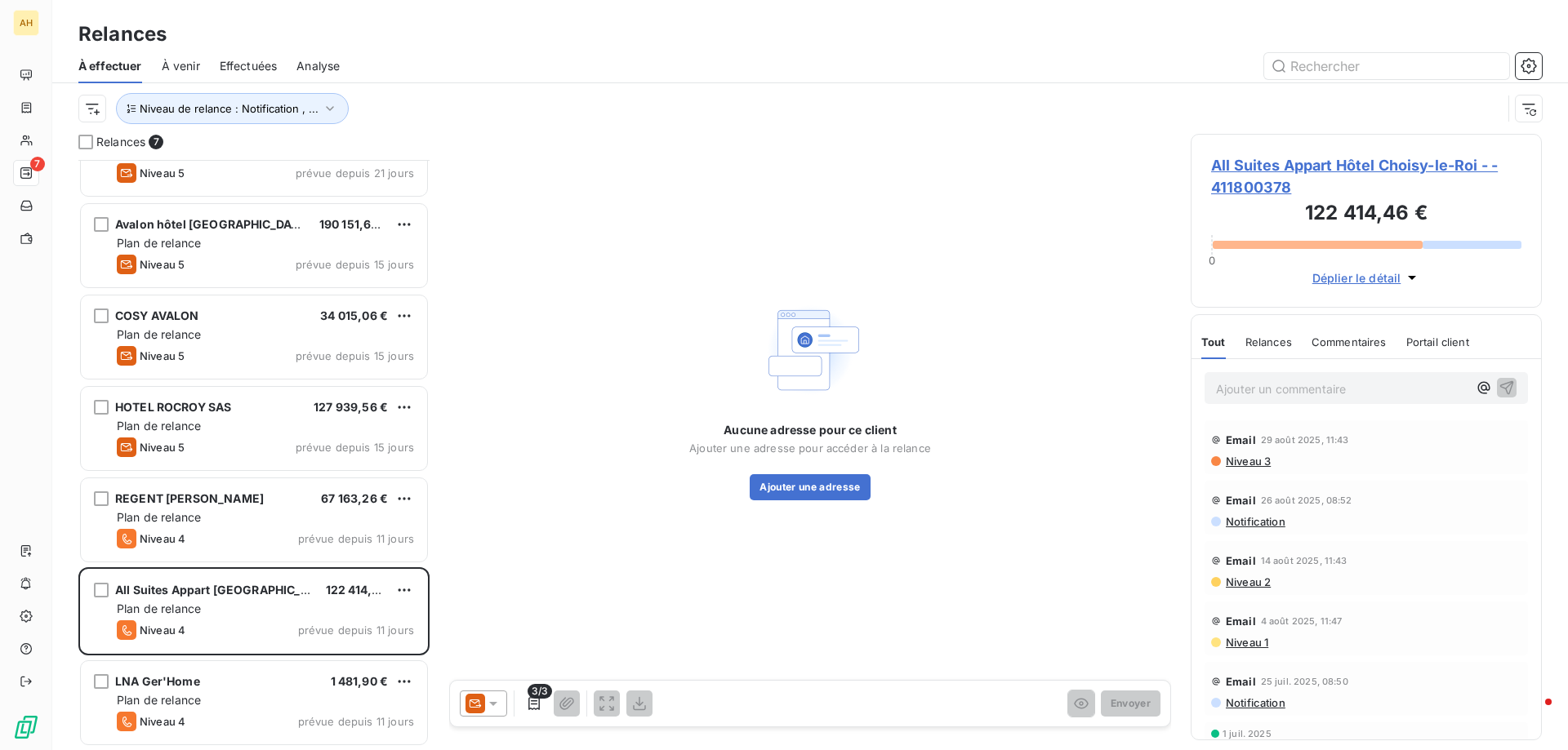
click at [1367, 273] on span "Déplier le détail" at bounding box center [1356, 278] width 89 height 17
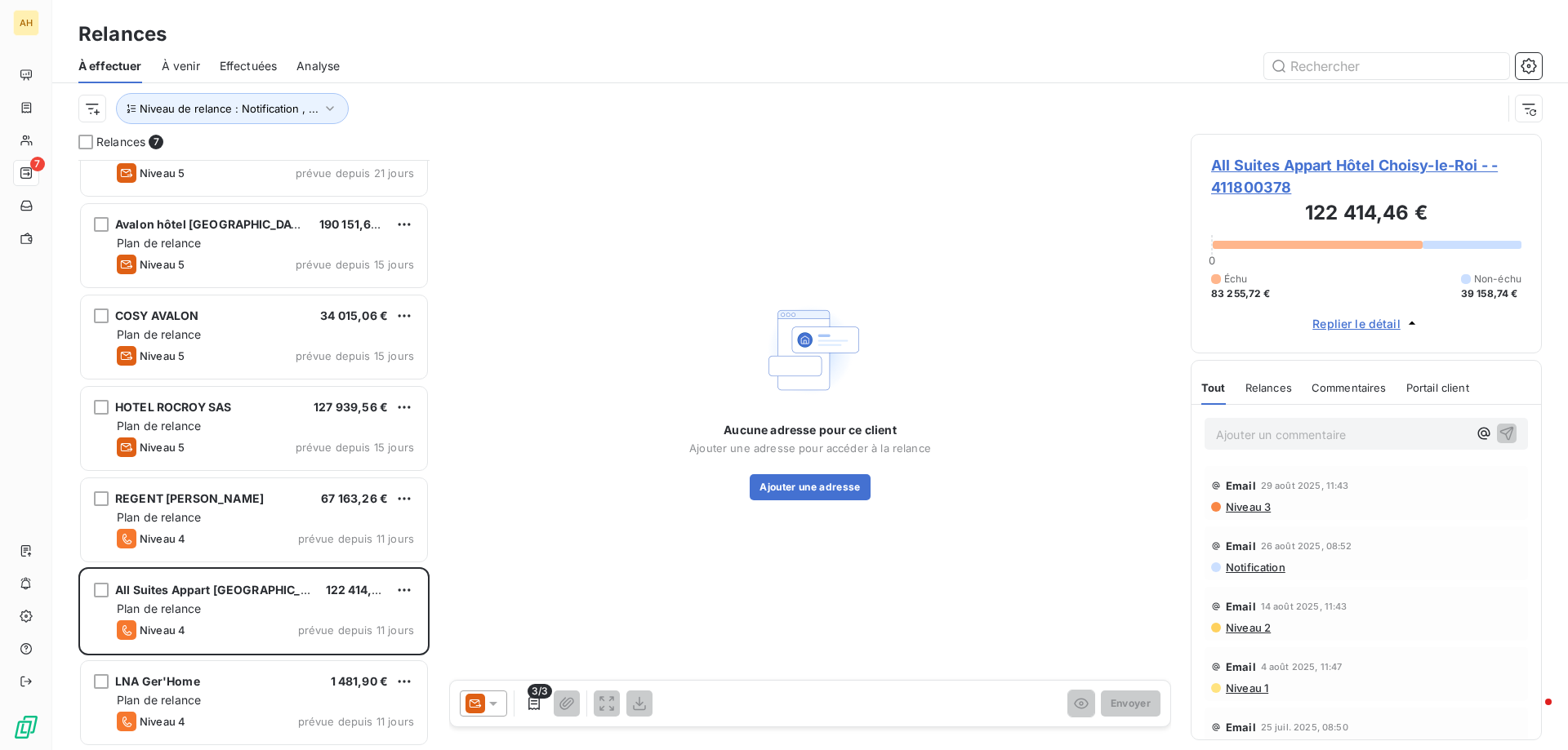
click at [1353, 323] on span "Replier le détail" at bounding box center [1356, 324] width 89 height 17
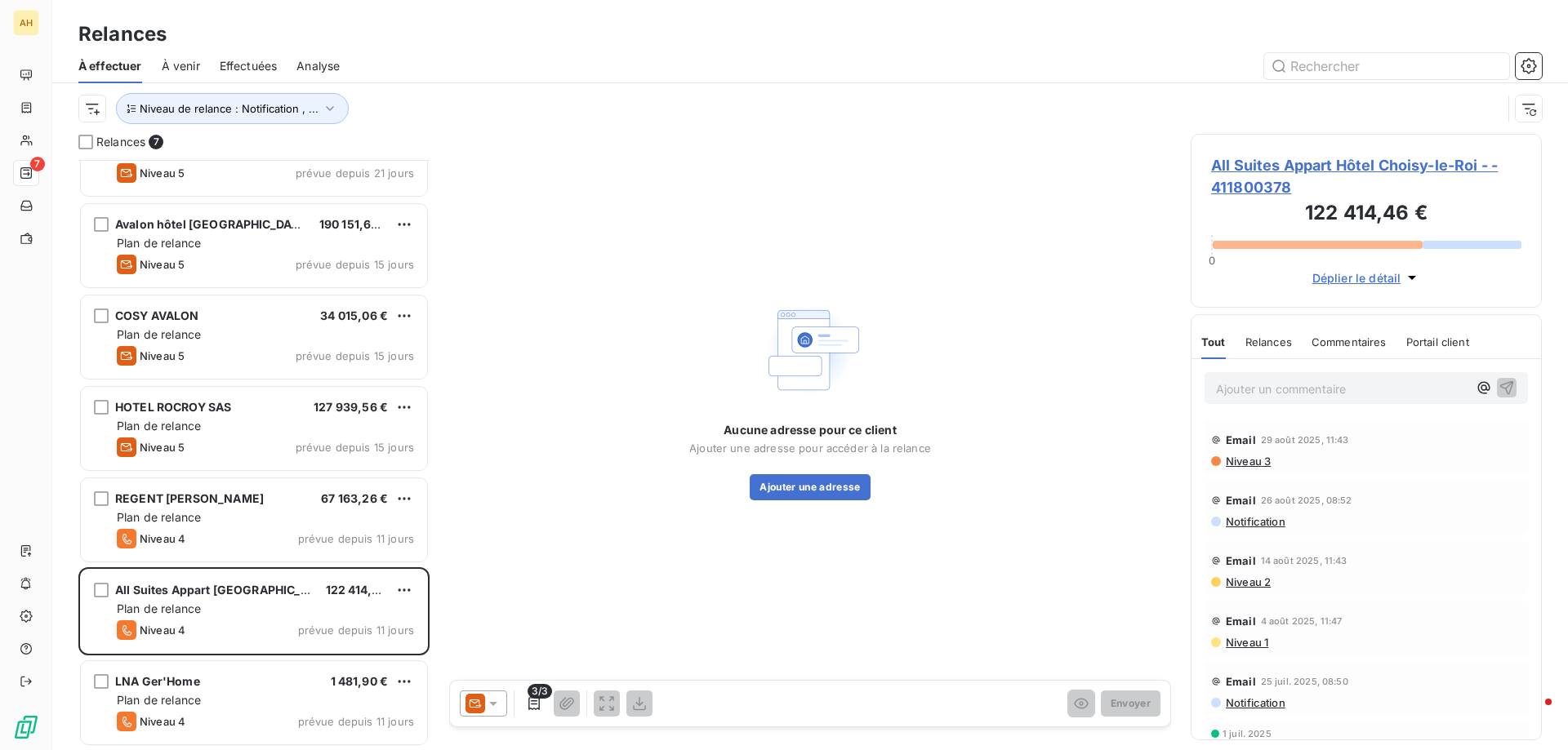
click at [1360, 168] on span "All Suites Appart Hôtel Choisy-le-Roi - - 411800378" at bounding box center [1366, 175] width 311 height 44
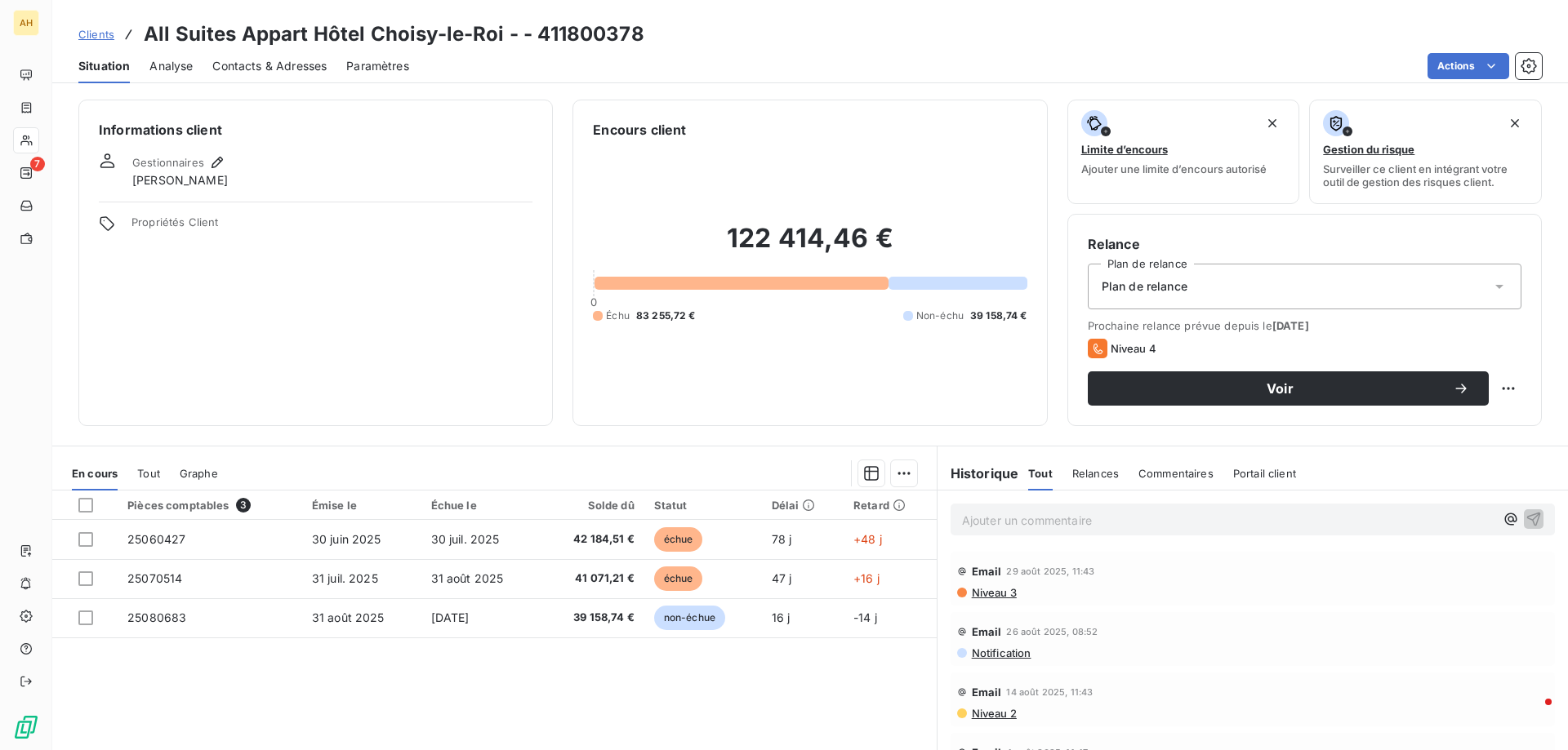
click at [90, 28] on span "Clients" at bounding box center [96, 35] width 36 height 13
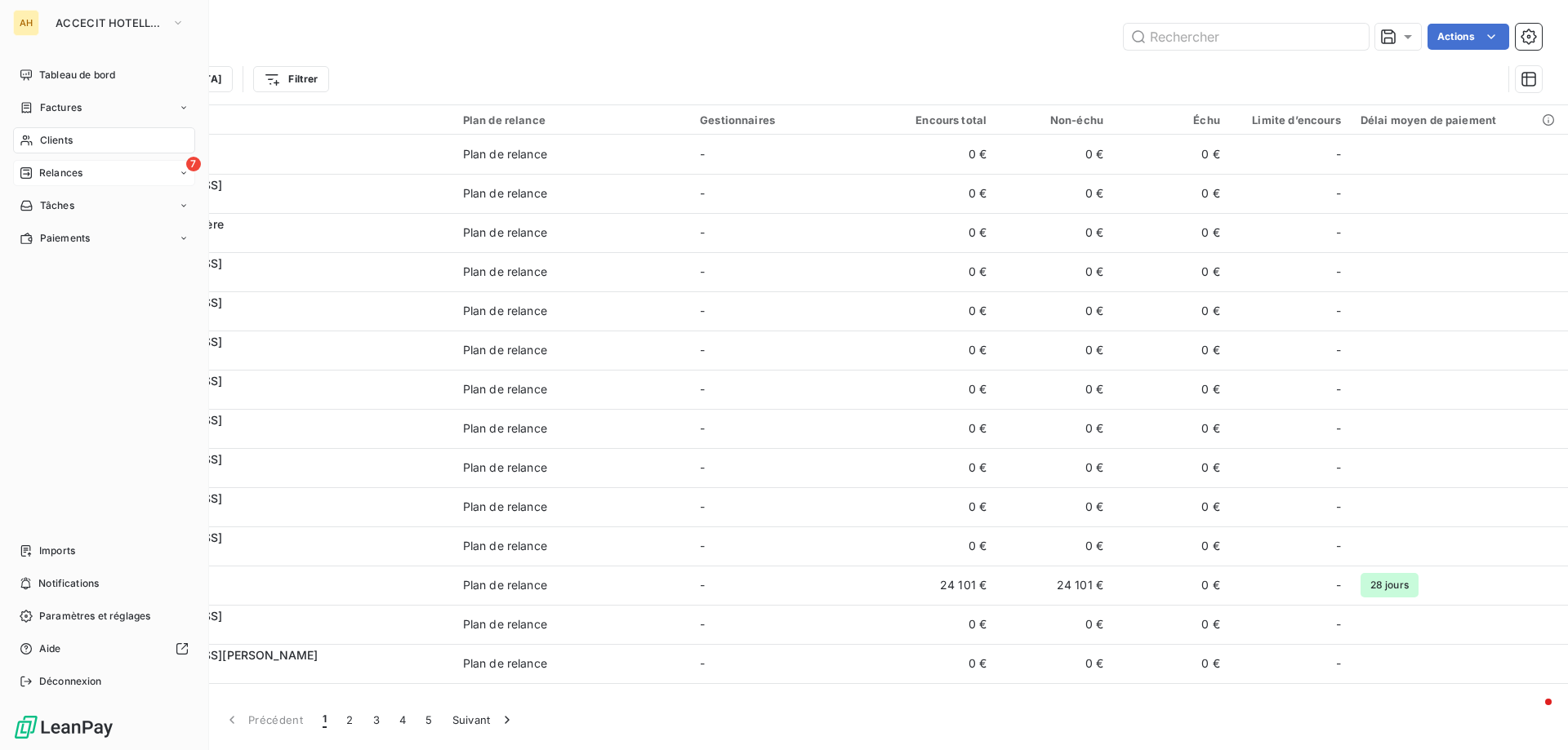
click at [61, 169] on span "Relances" at bounding box center [61, 174] width 43 height 15
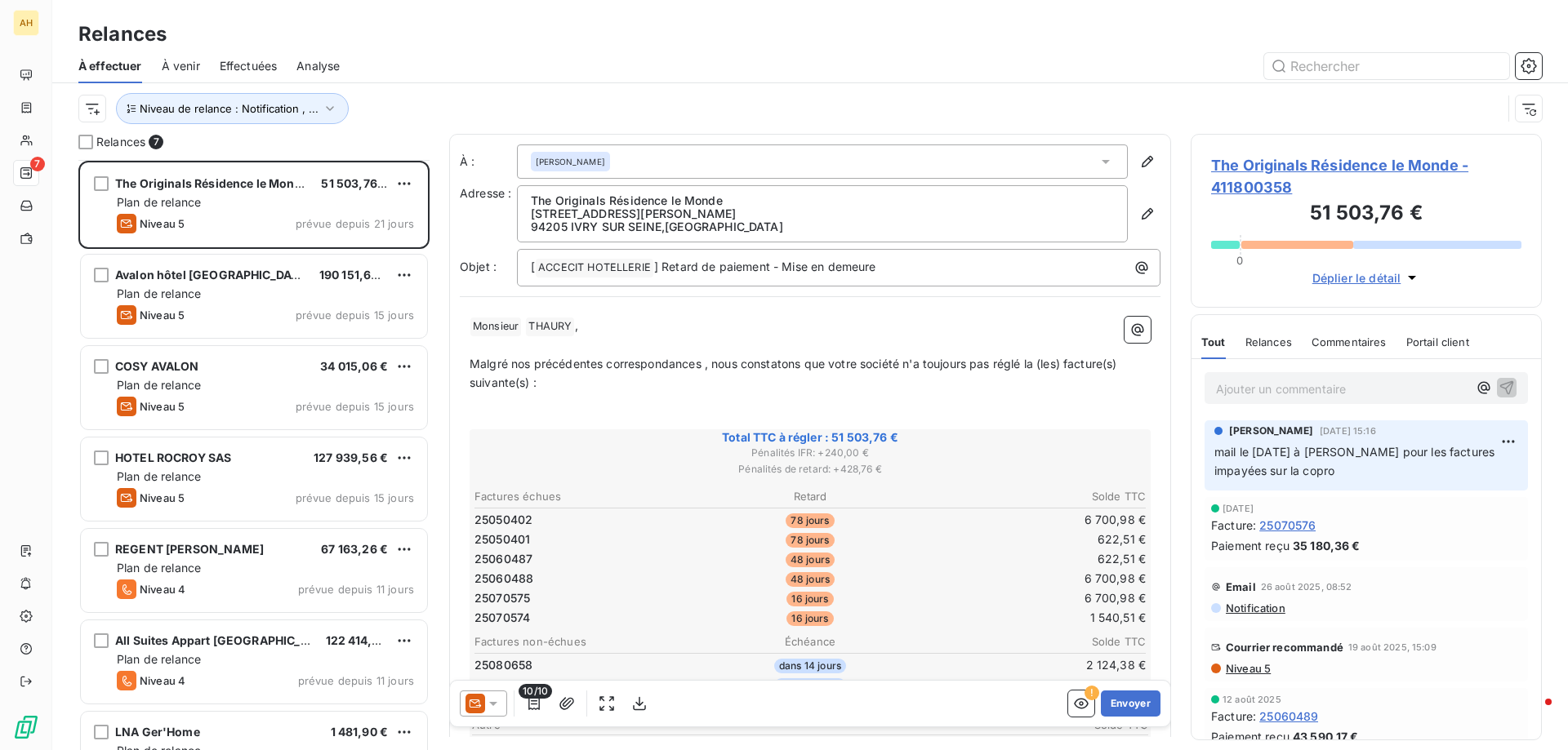
scroll to position [50, 0]
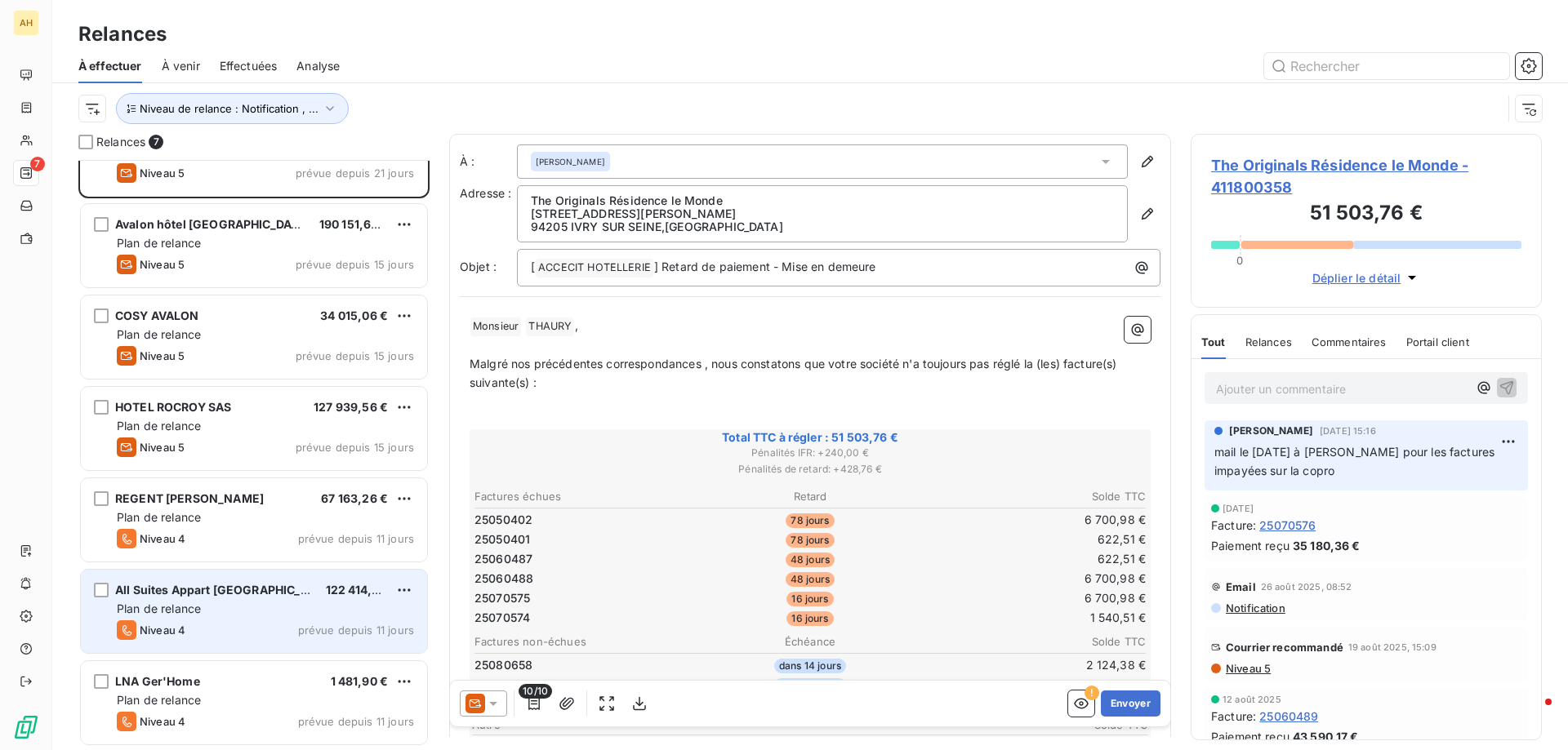
click at [272, 601] on div "Plan de relance" at bounding box center [265, 609] width 298 height 17
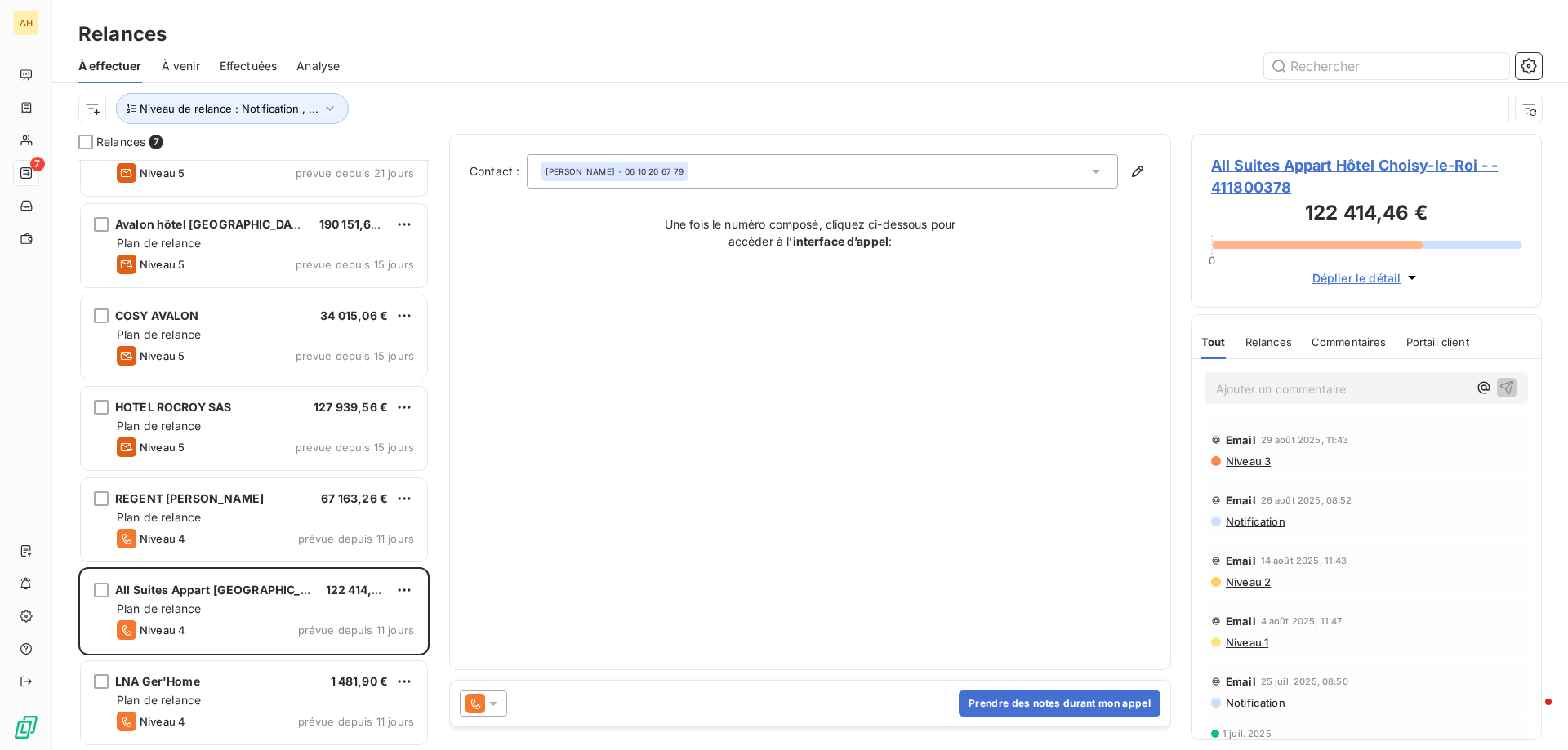
click at [496, 700] on icon at bounding box center [493, 704] width 17 height 17
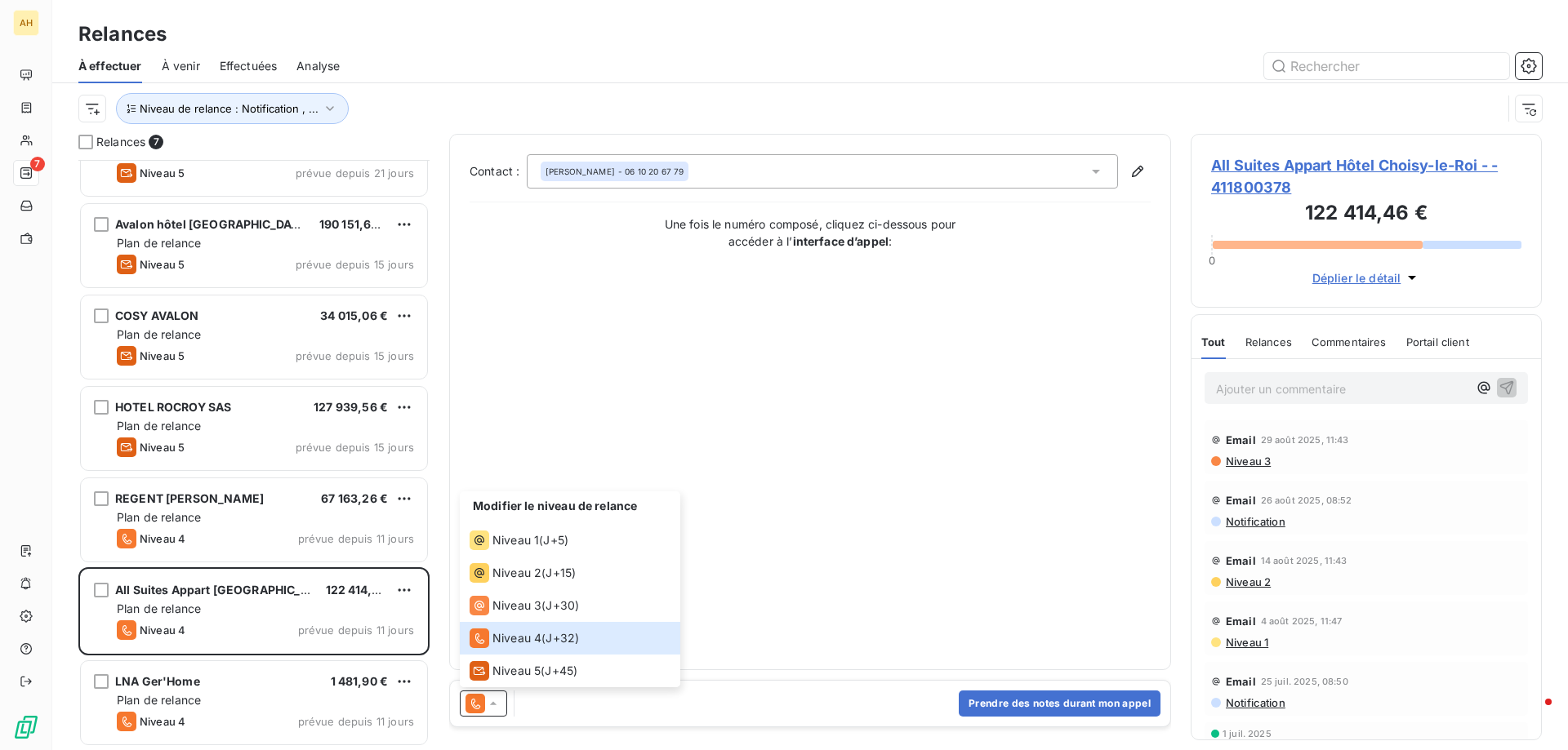
click at [702, 628] on div "Contact : [PERSON_NAME] - 06 10 20 67 79 Une fois le numéro composé, cliquez ci…" at bounding box center [810, 401] width 681 height 495
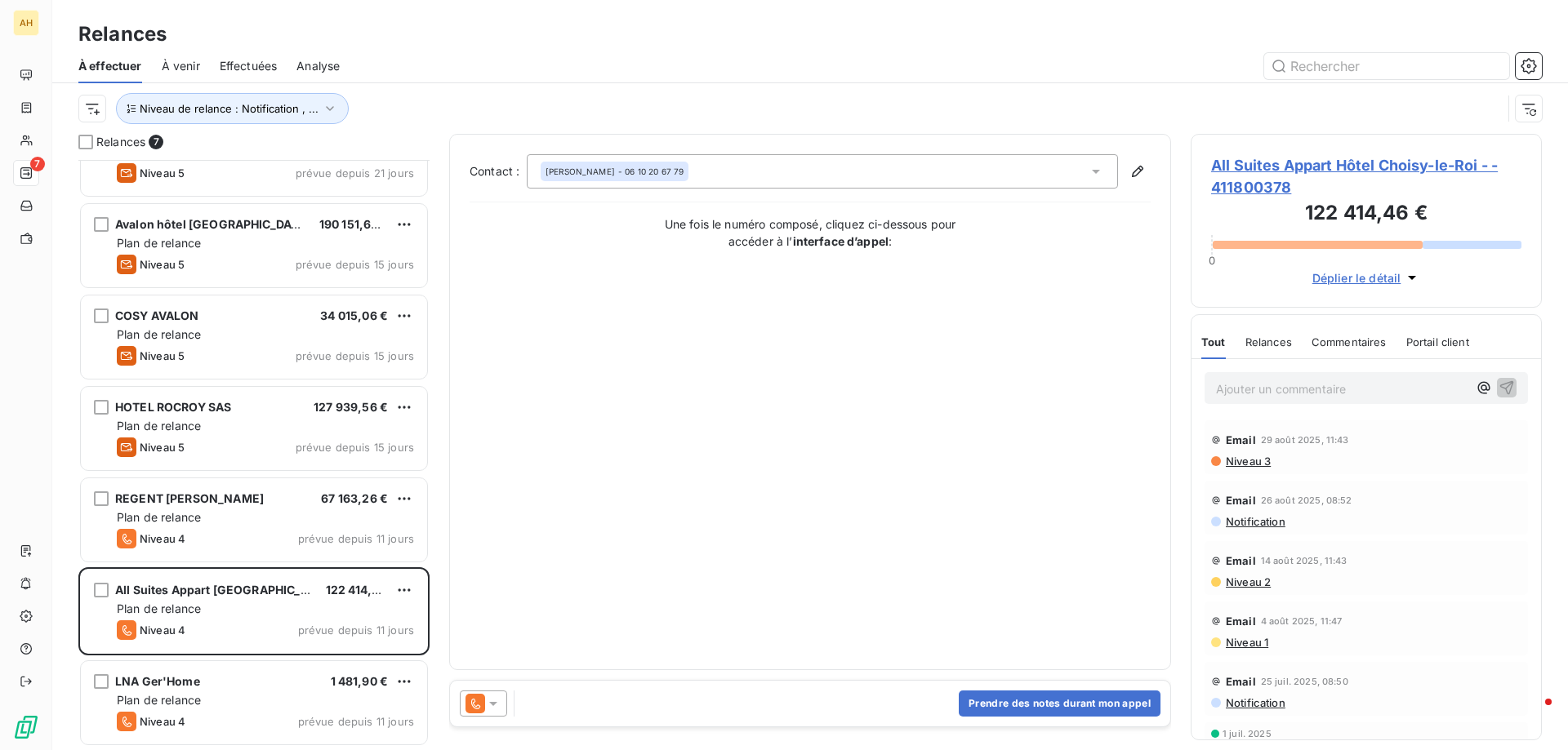
click at [1237, 380] on p "Ajouter un commentaire ﻿" at bounding box center [1341, 389] width 252 height 21
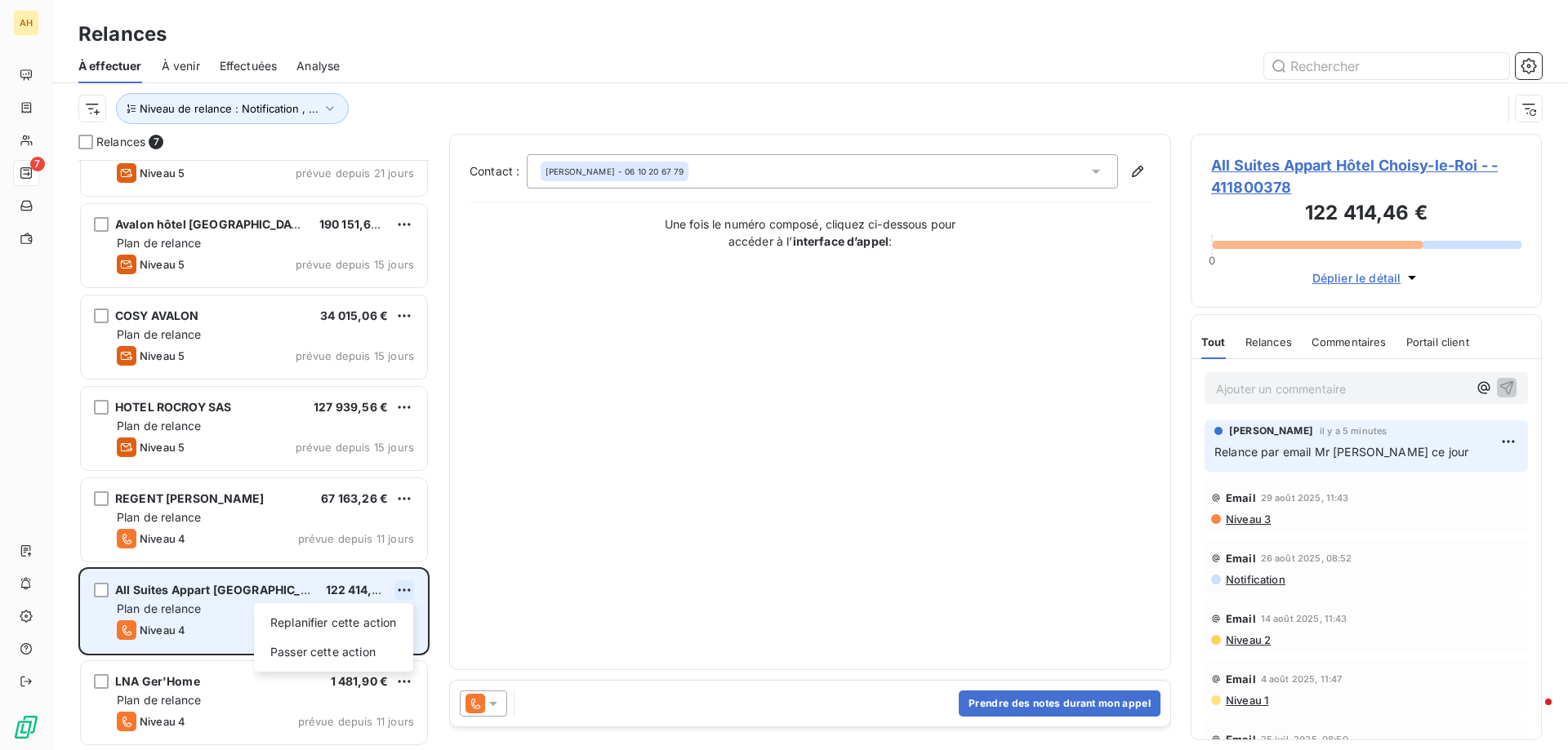
click at [402, 590] on html "AH 7 Relances À effectuer À venir Effectuées Analyse Niveau de relance : Notifi…" at bounding box center [784, 375] width 1568 height 750
click at [368, 625] on div "Replanifier cette action" at bounding box center [333, 623] width 146 height 26
select select "8"
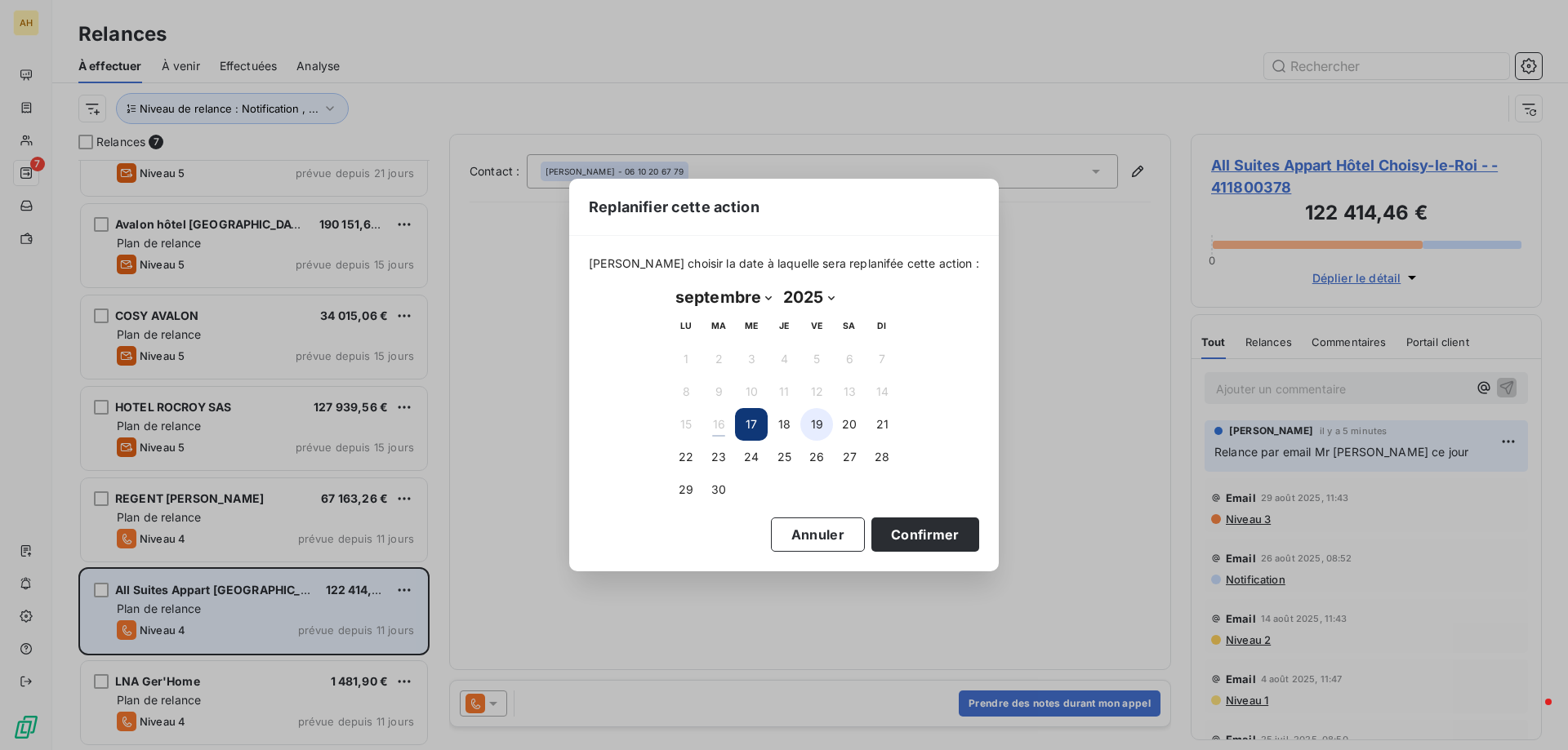
click at [814, 427] on button "19" at bounding box center [816, 424] width 33 height 33
click at [881, 527] on button "Confirmer" at bounding box center [925, 535] width 108 height 35
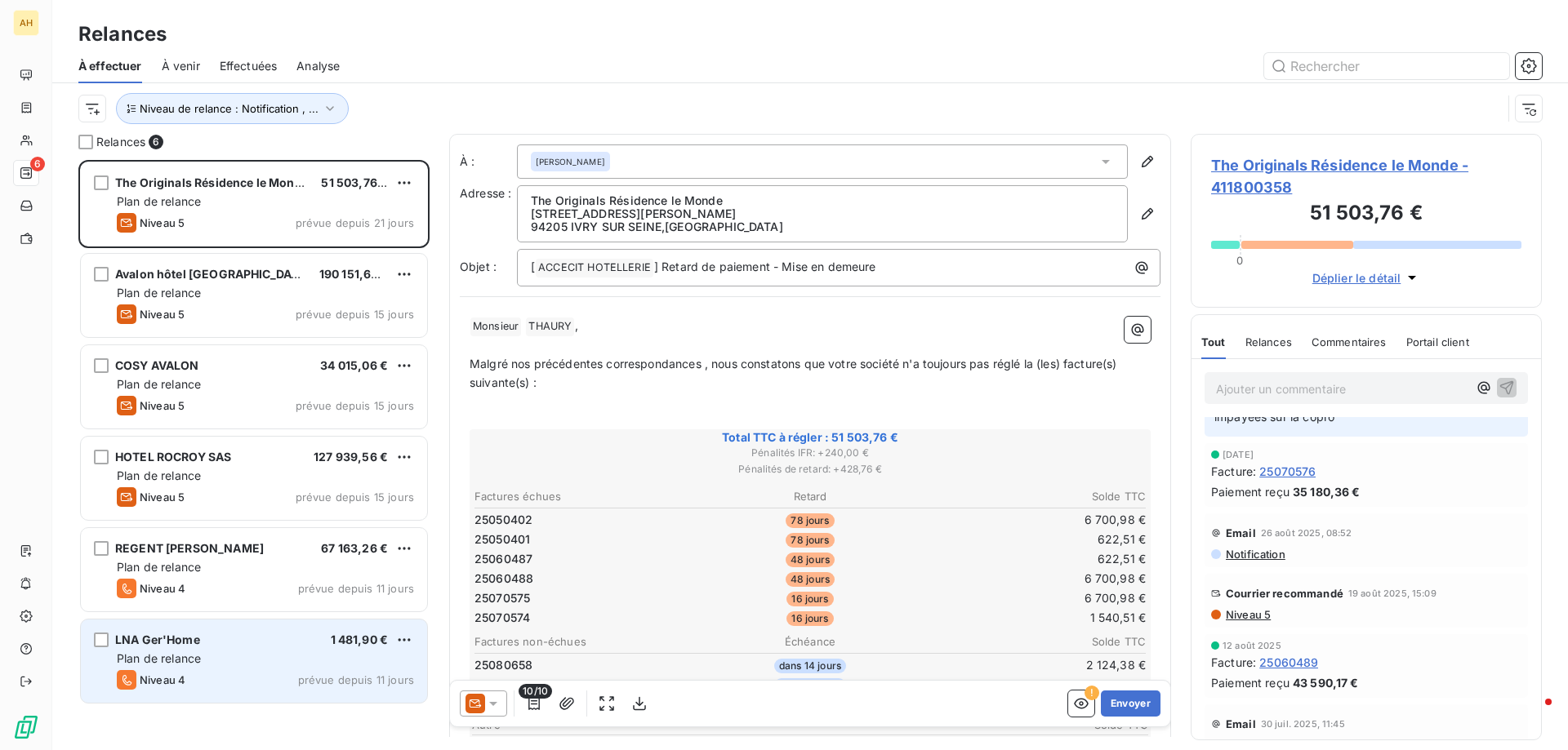
scroll to position [82, 0]
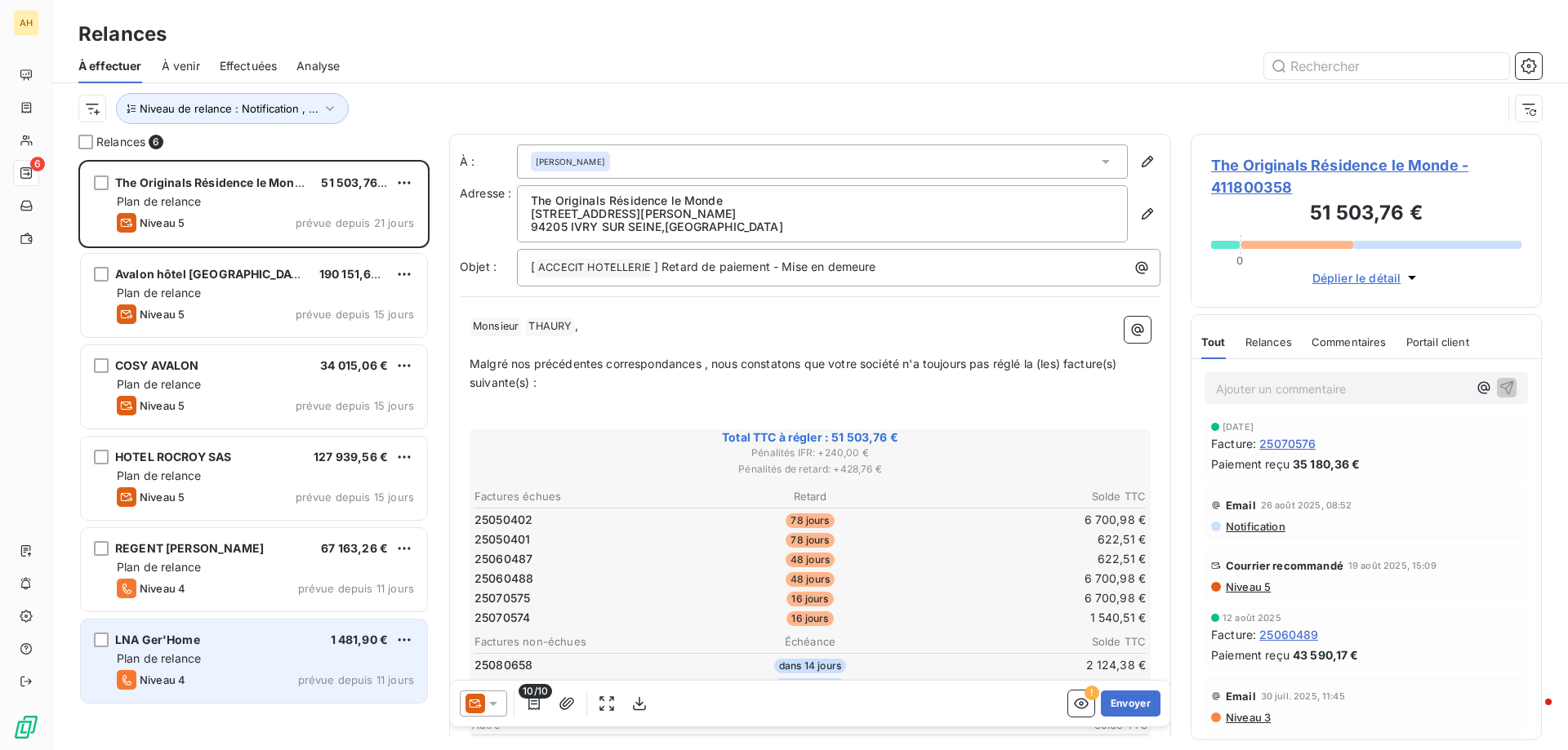
click at [488, 708] on icon at bounding box center [493, 704] width 17 height 17
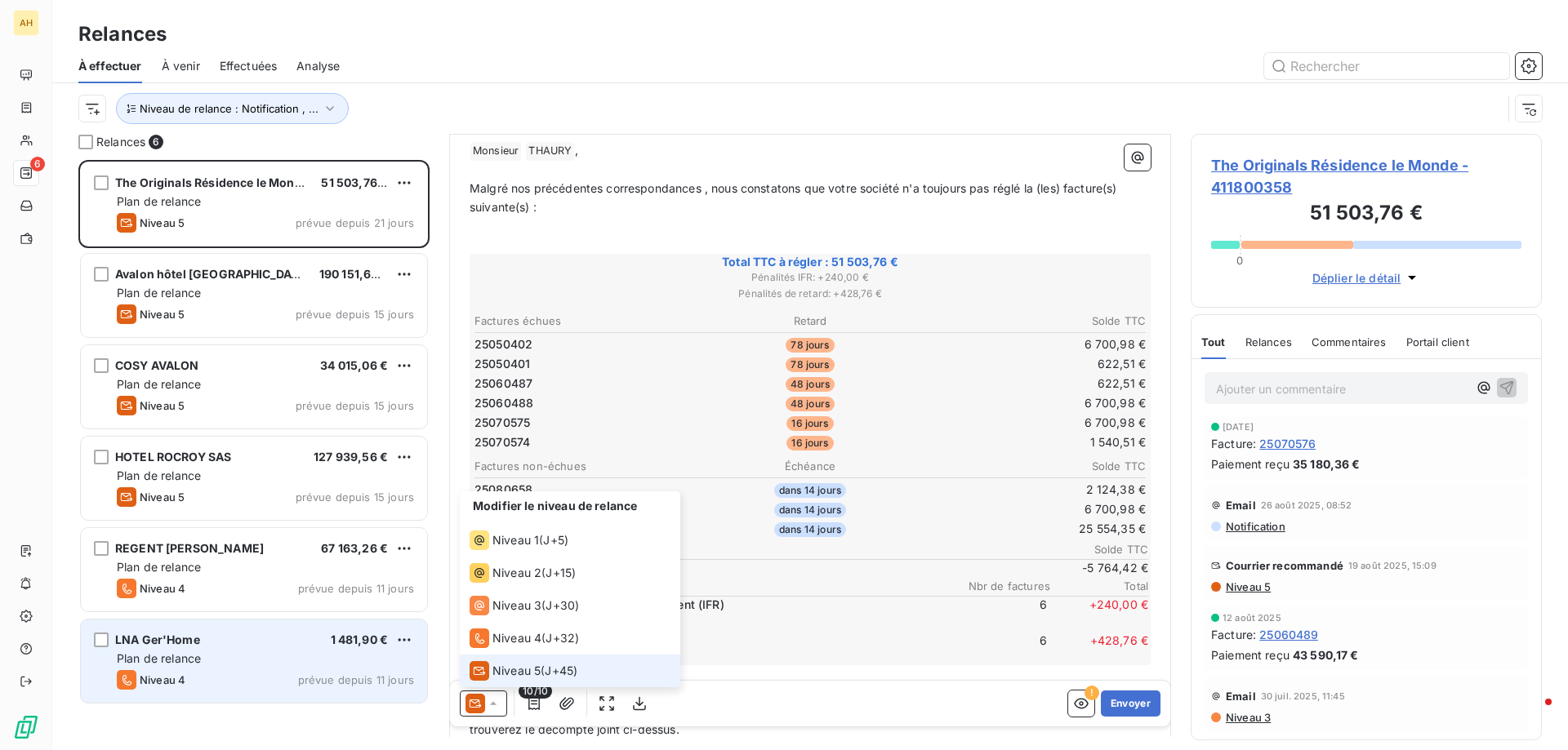
scroll to position [0, 0]
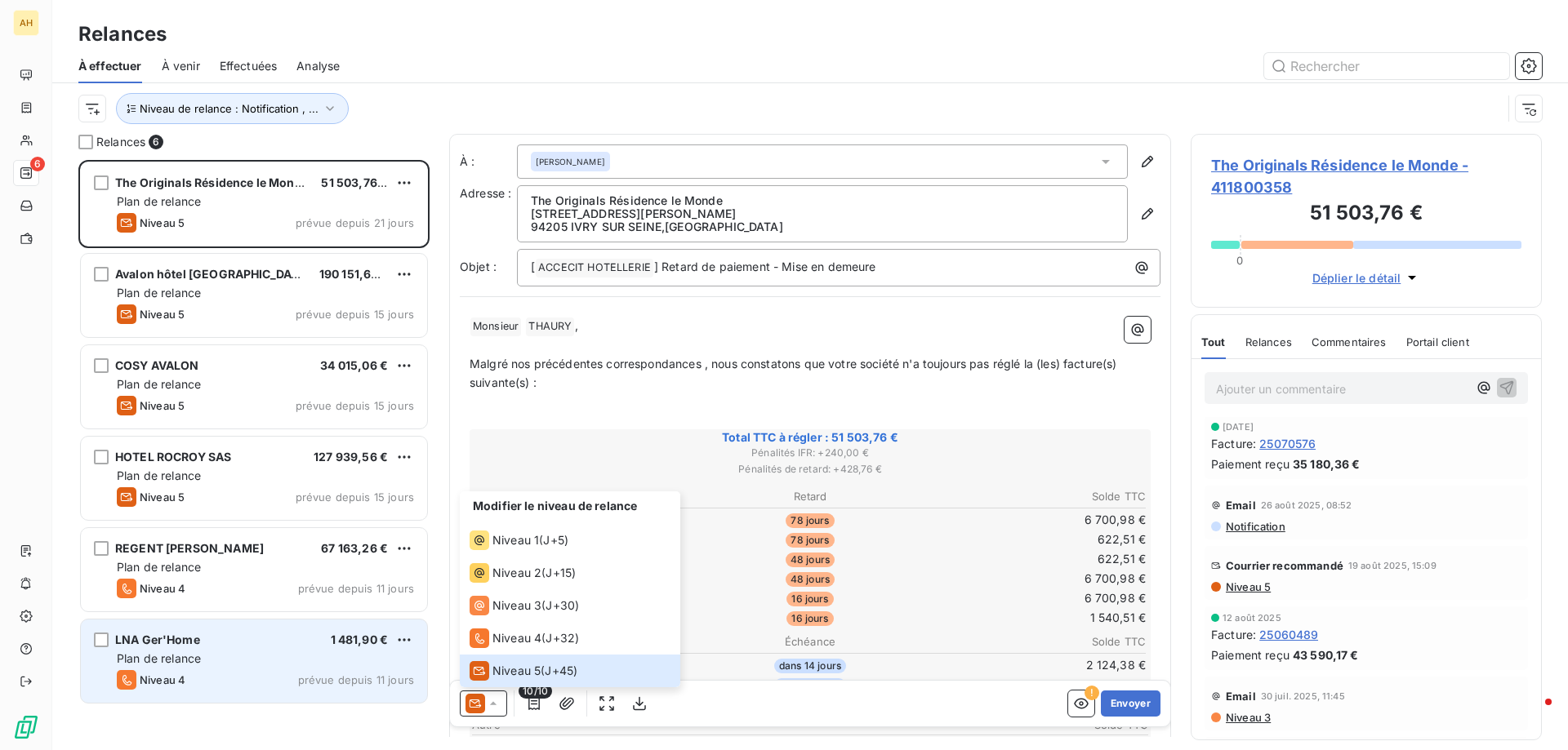
click at [801, 373] on p "Malgré nos précédentes correspondances , nous constatons que votre société n'a …" at bounding box center [810, 374] width 681 height 37
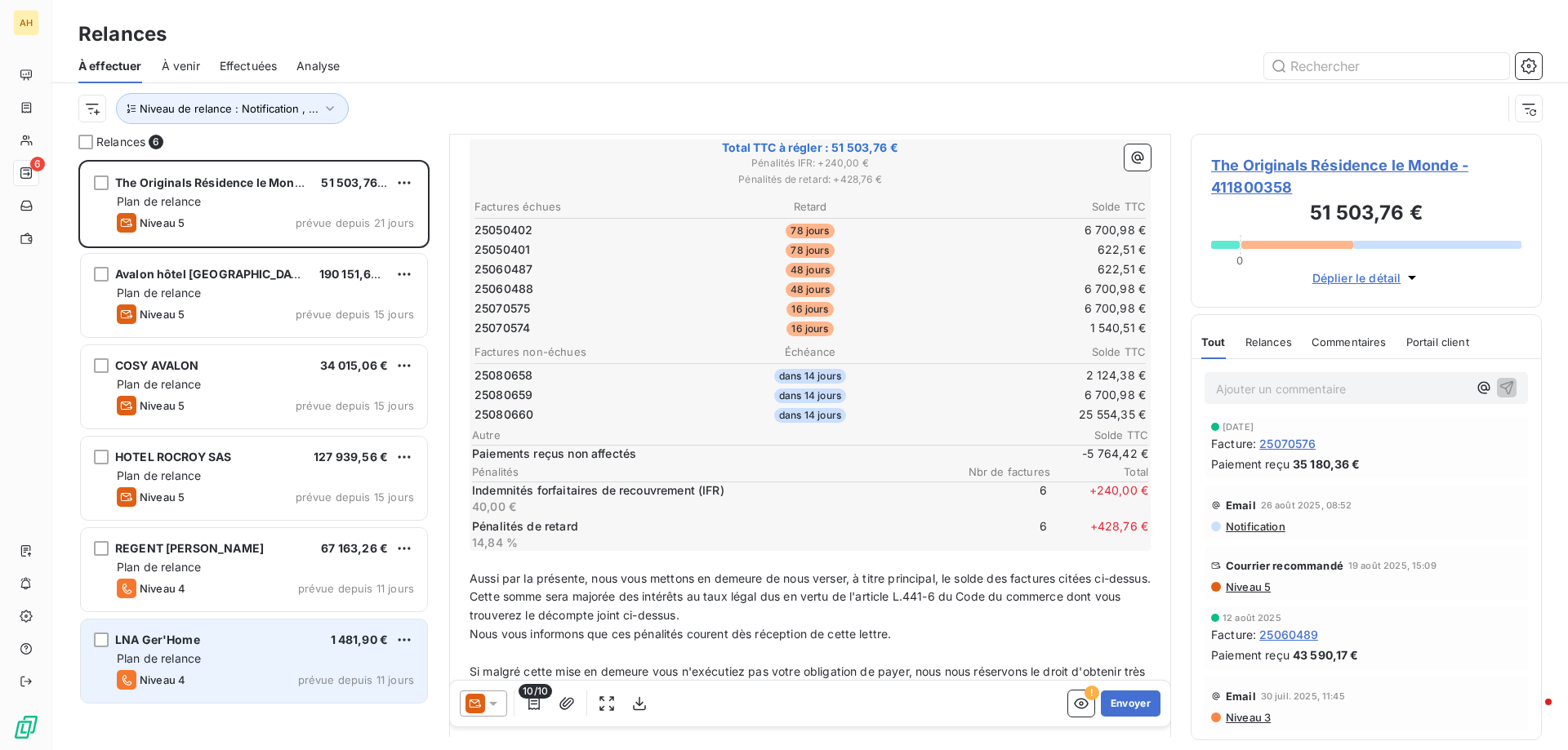
scroll to position [327, 0]
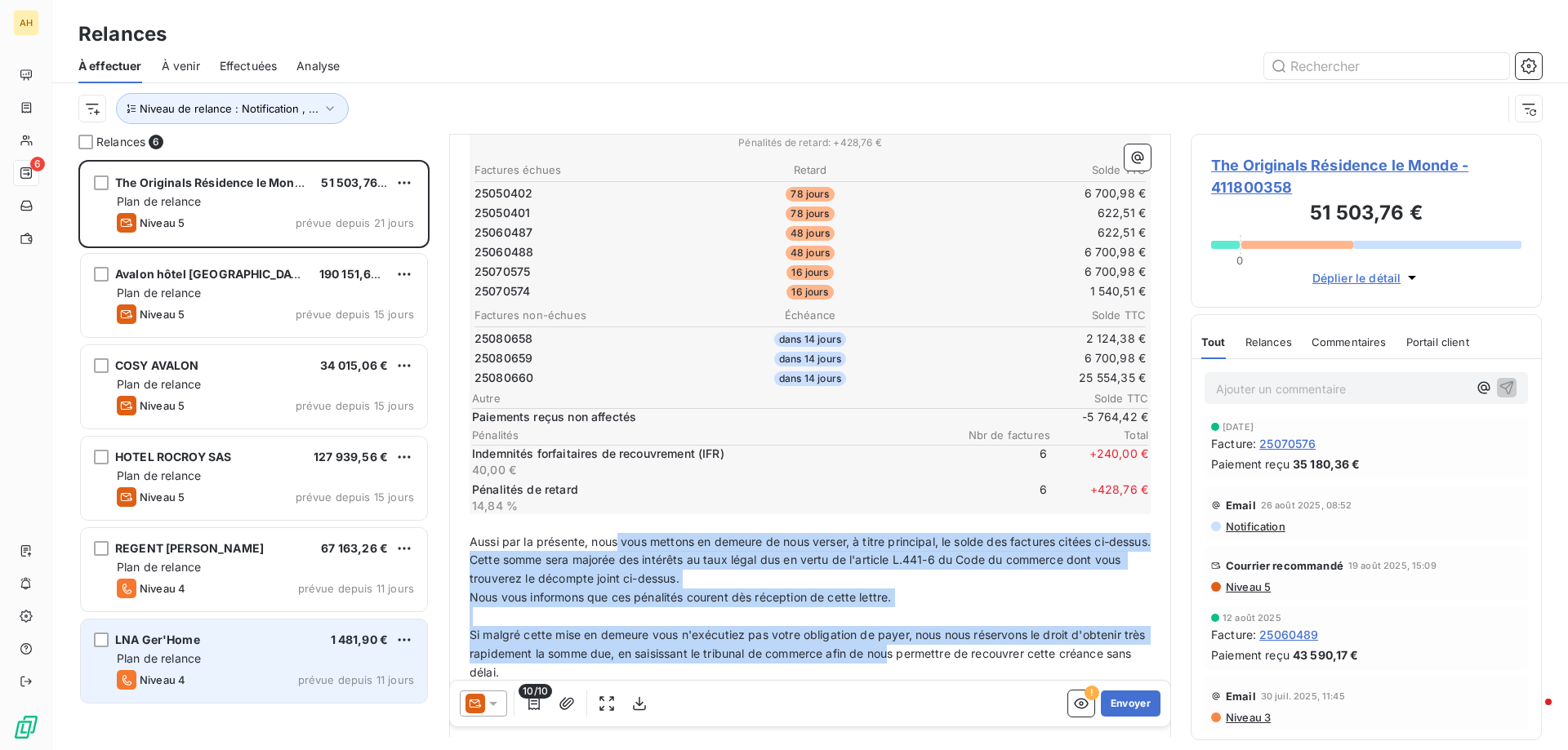
drag, startPoint x: 620, startPoint y: 534, endPoint x: 913, endPoint y: 650, distance: 315.1
click at [913, 650] on div "﻿ Monsieur ﻿ [PERSON_NAME] ﻿ , ﻿ Malgré nos précédentes correspondances , nous …" at bounding box center [810, 392] width 681 height 805
click at [898, 649] on span "Si malgré cette mise en demeure vous n'exécutiez pas votre obligation de payer,…" at bounding box center [809, 653] width 679 height 51
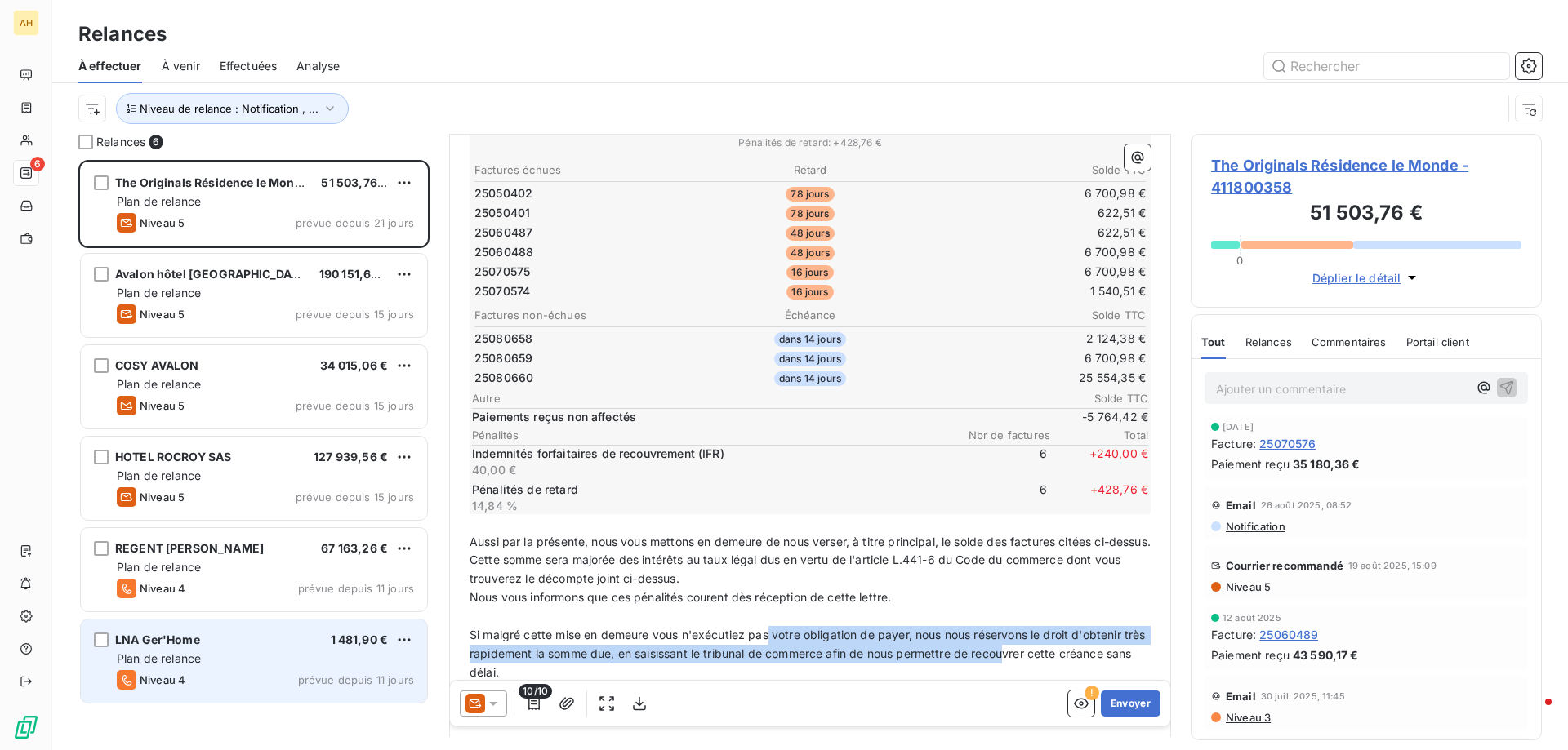
drag, startPoint x: 767, startPoint y: 638, endPoint x: 1031, endPoint y: 647, distance: 264.2
click at [1031, 647] on span "Si malgré cette mise en demeure vous n'exécutiez pas votre obligation de payer,…" at bounding box center [809, 653] width 679 height 51
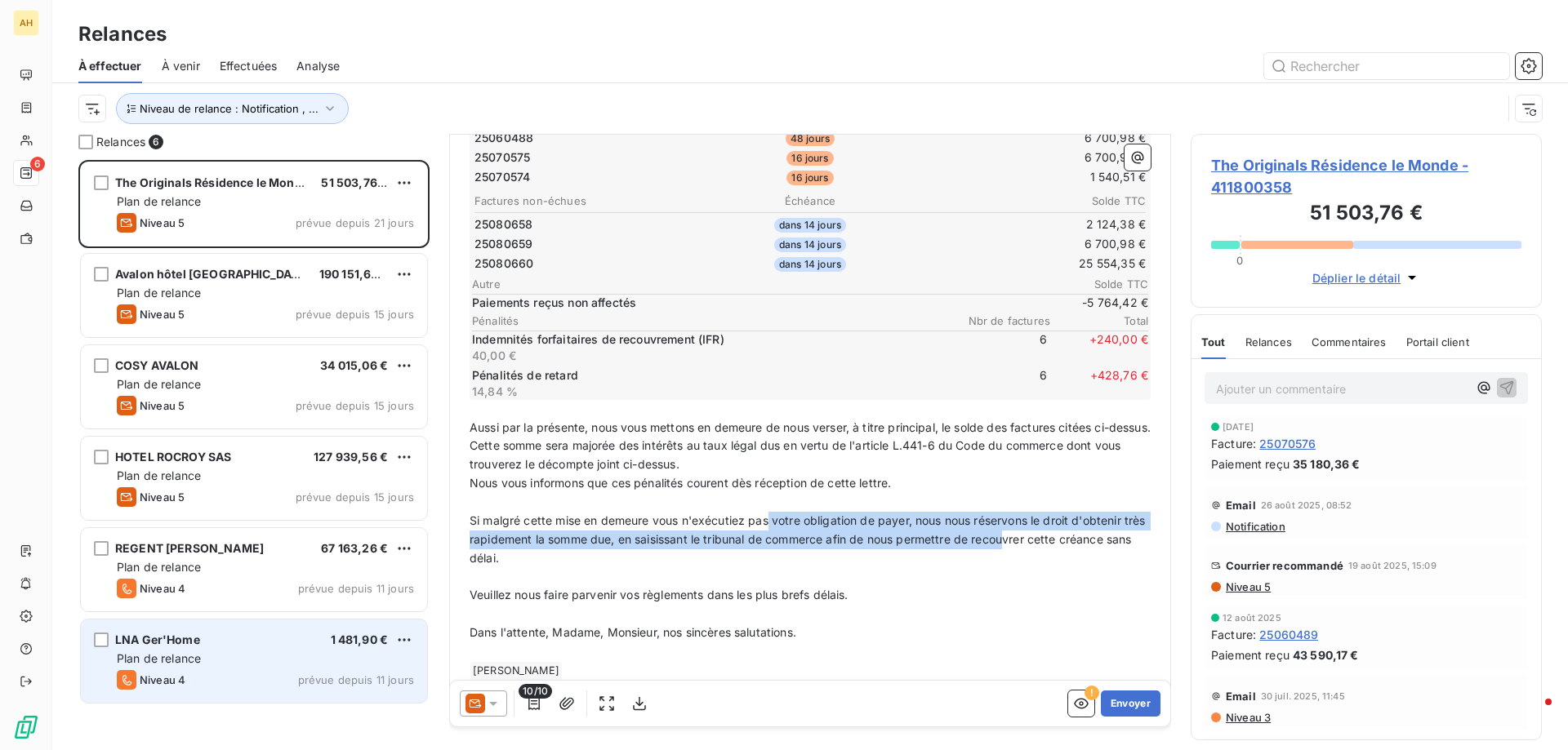
scroll to position [469, 0]
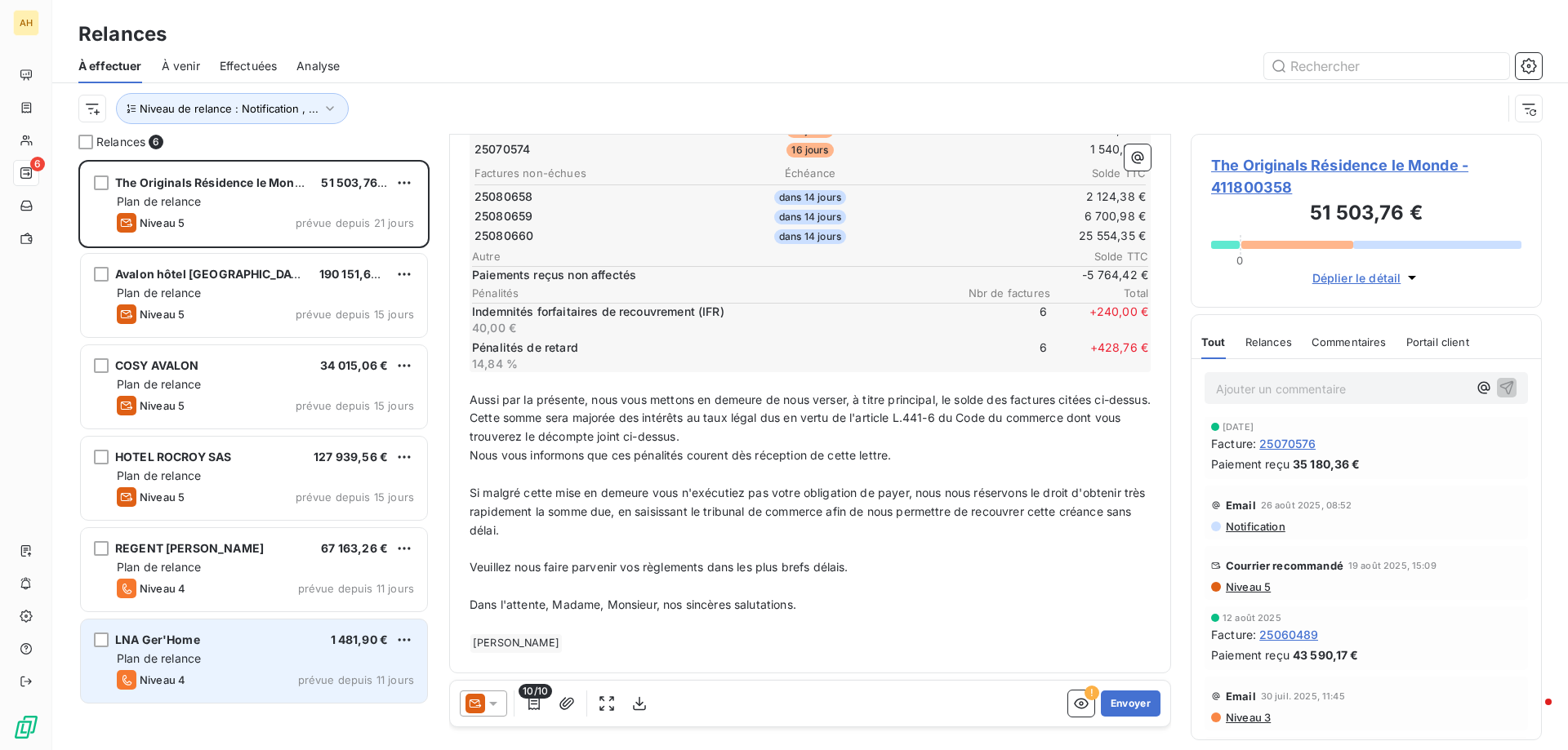
click at [788, 533] on p "Si malgré cette mise en demeure vous n'exécutiez pas votre obligation de payer,…" at bounding box center [810, 512] width 681 height 56
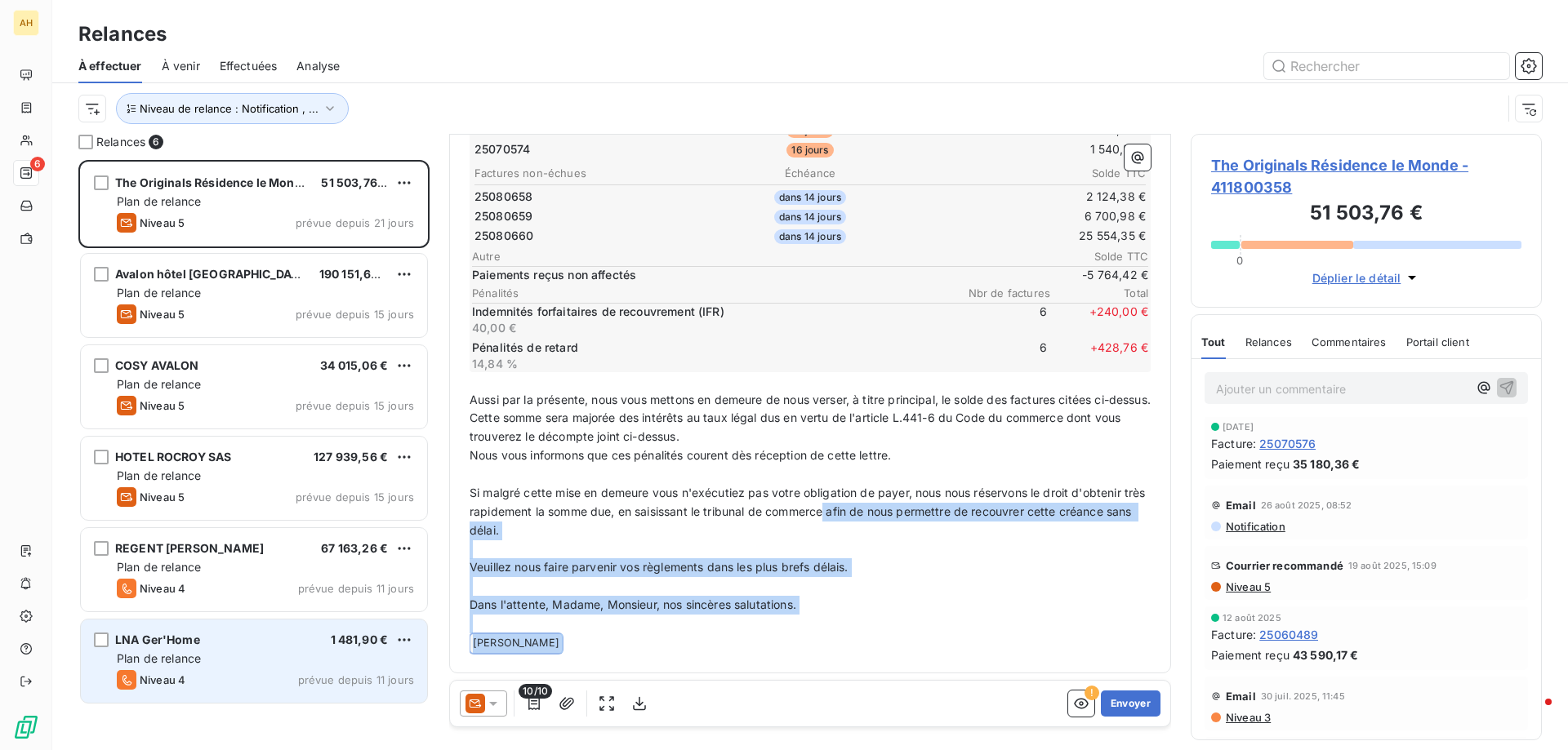
drag, startPoint x: 851, startPoint y: 504, endPoint x: 862, endPoint y: 646, distance: 142.4
click at [862, 646] on div "﻿ Monsieur ﻿ [PERSON_NAME] ﻿ , ﻿ Malgré nos précédentes correspondances , nous …" at bounding box center [810, 250] width 681 height 805
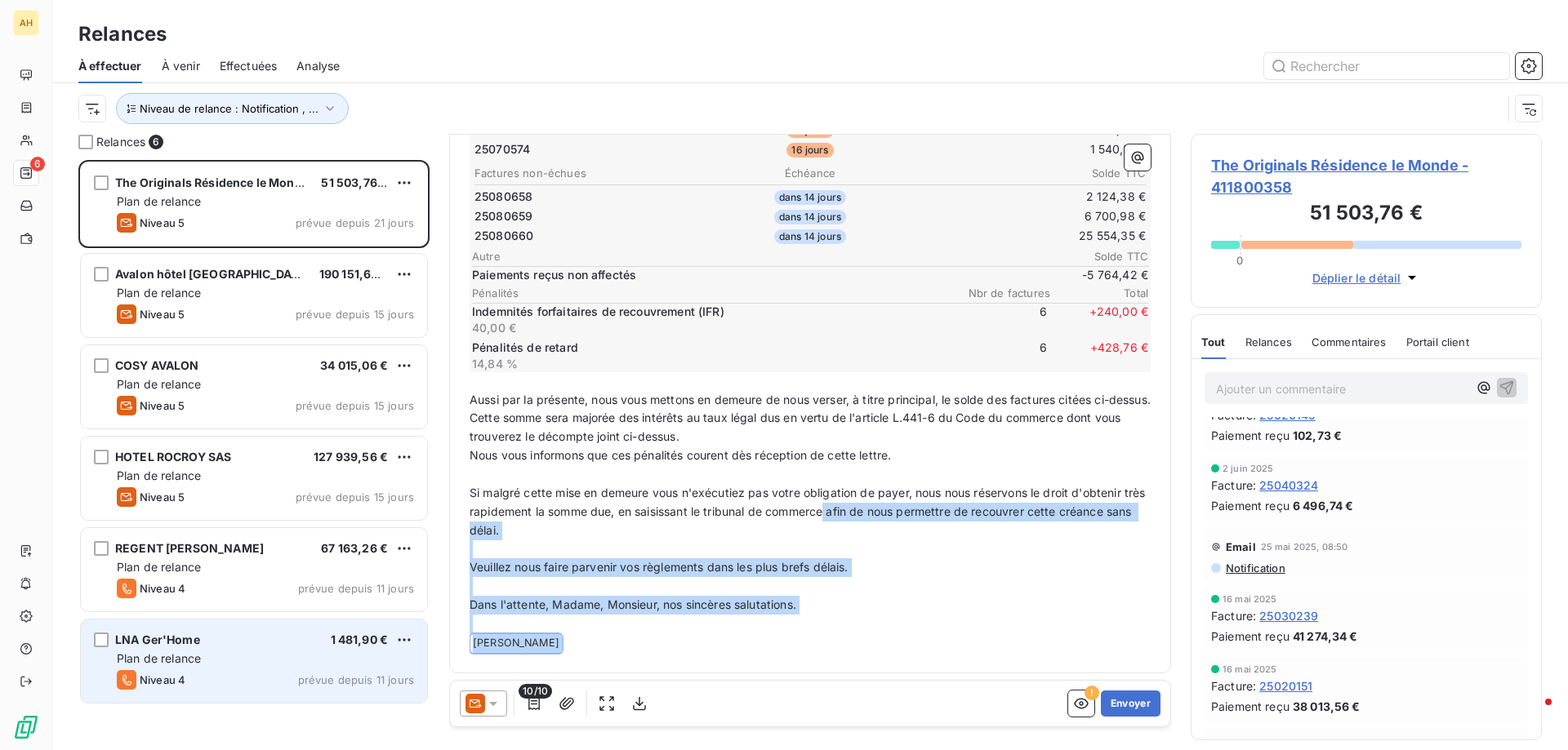
scroll to position [1225, 0]
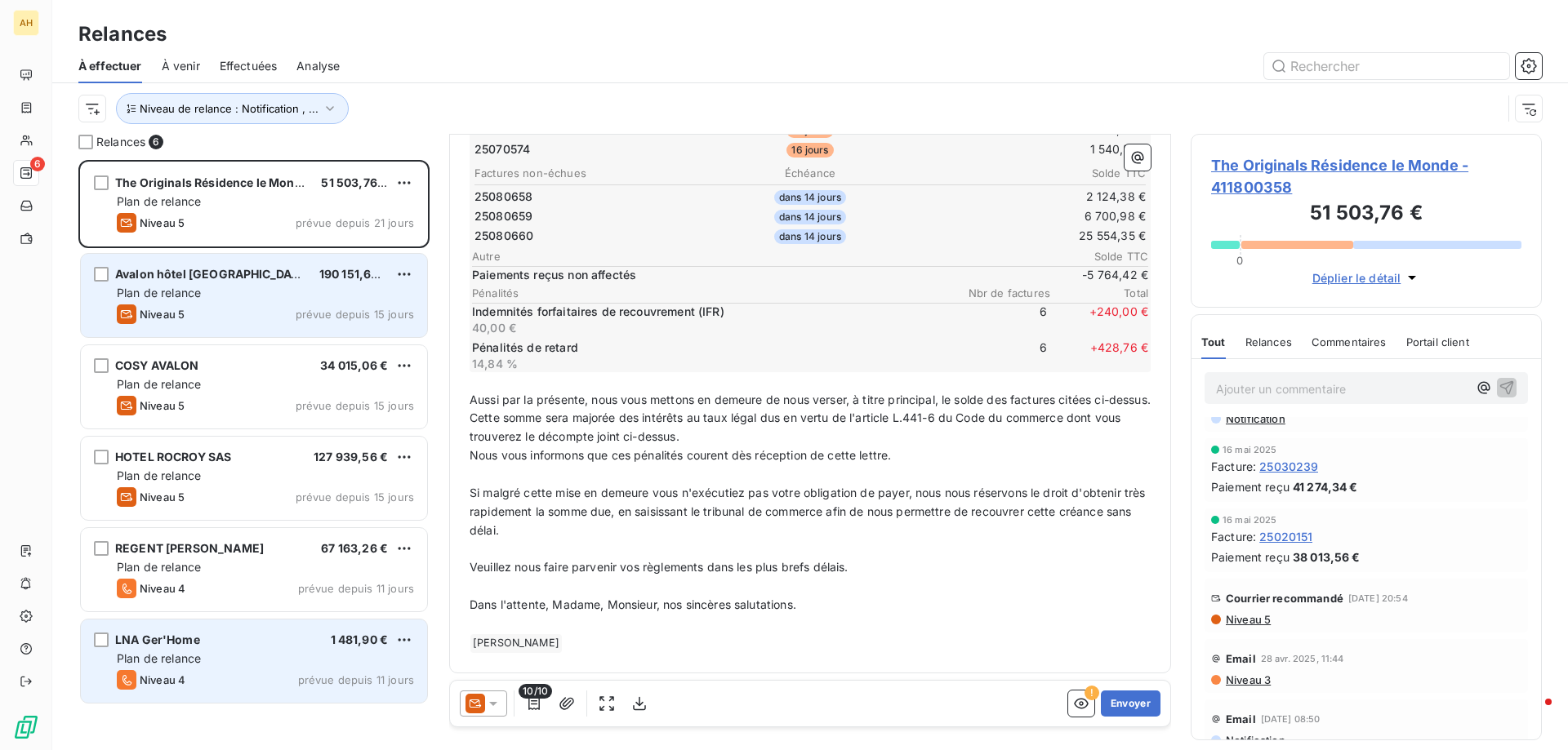
click at [291, 312] on div "Niveau 5 prévue depuis 15 jours" at bounding box center [265, 313] width 298 height 20
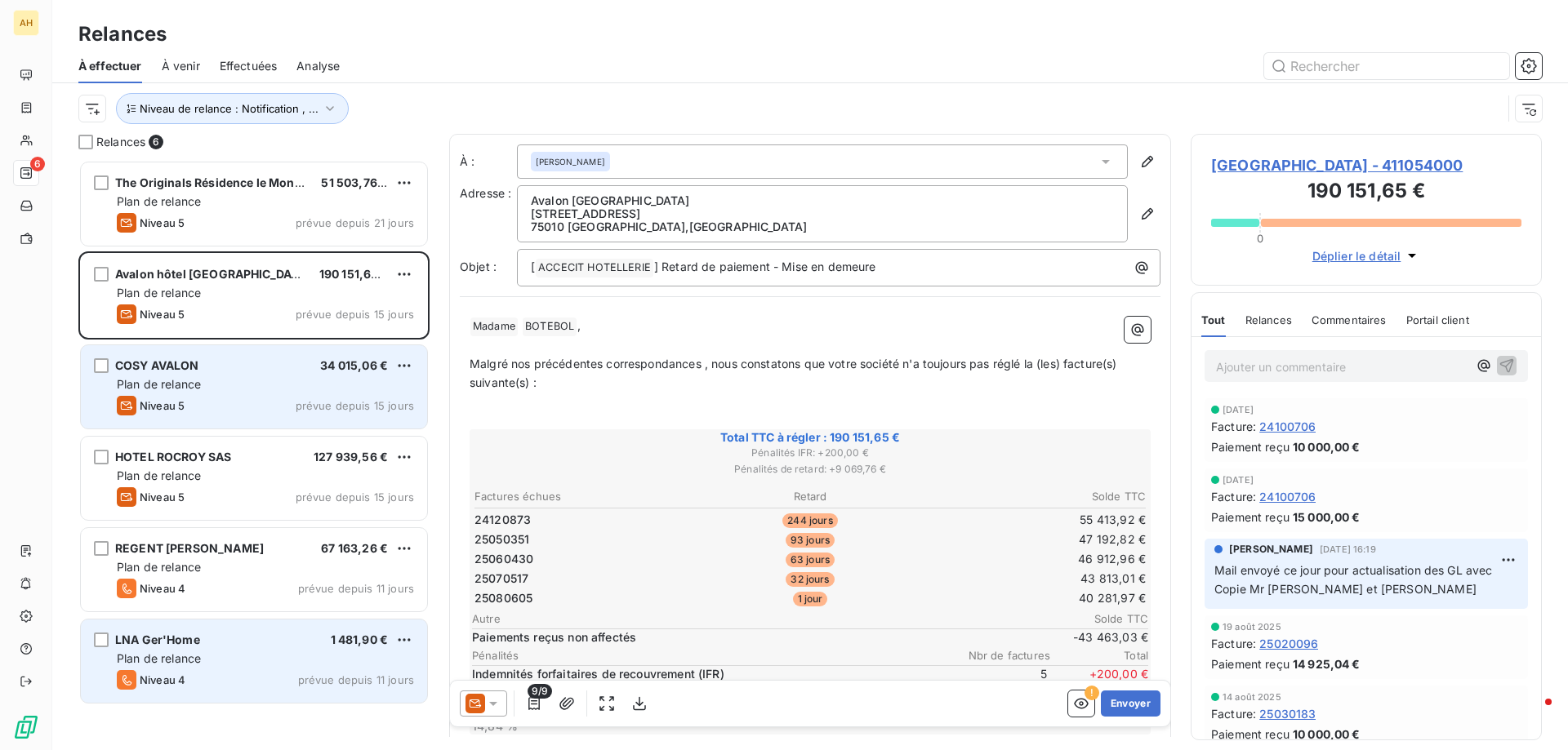
click at [271, 396] on div "COSY AVALON 34 015,06 € Plan de relance Niveau 5 prévue depuis 15 jours" at bounding box center [254, 386] width 346 height 83
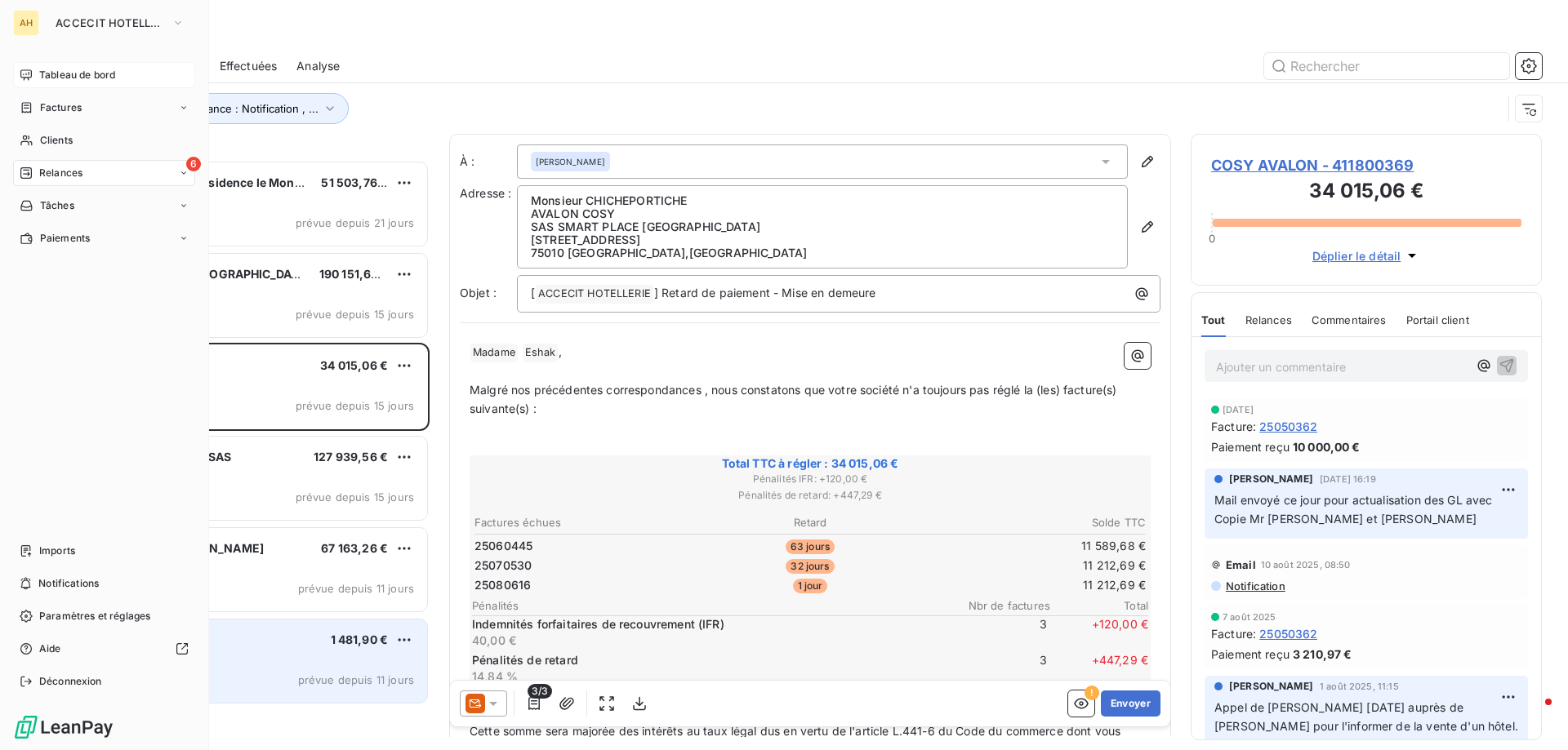
click at [95, 72] on span "Tableau de bord" at bounding box center [76, 76] width 76 height 15
